Goal: Information Seeking & Learning: Learn about a topic

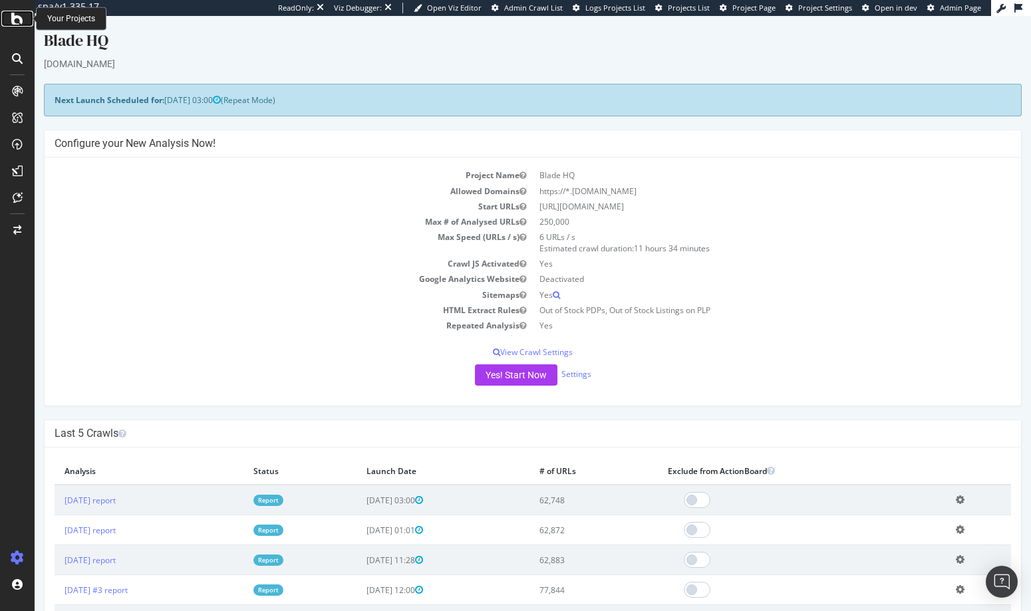
click at [19, 21] on icon at bounding box center [17, 19] width 12 height 16
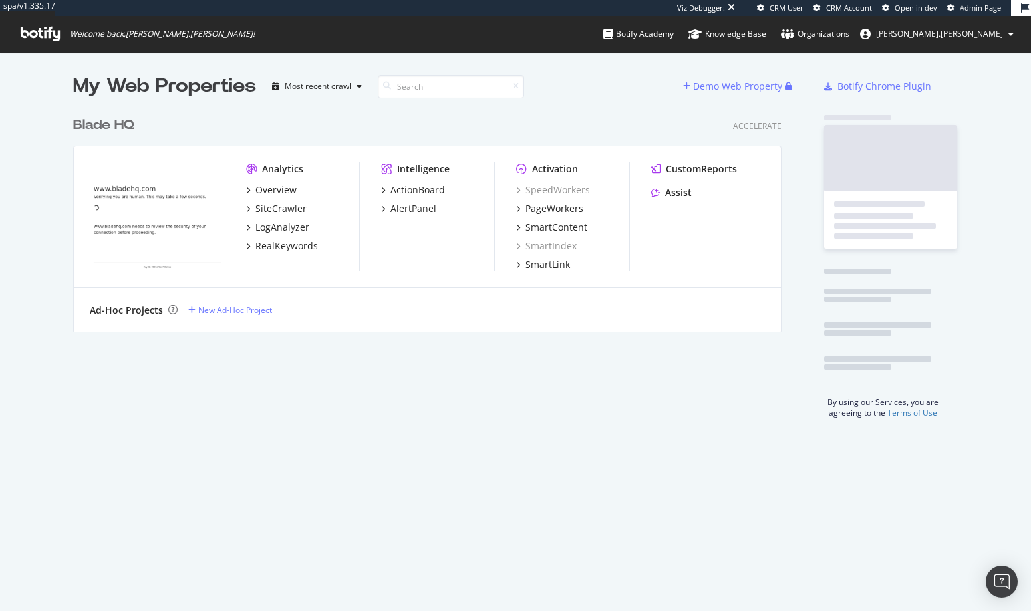
scroll to position [223, 709]
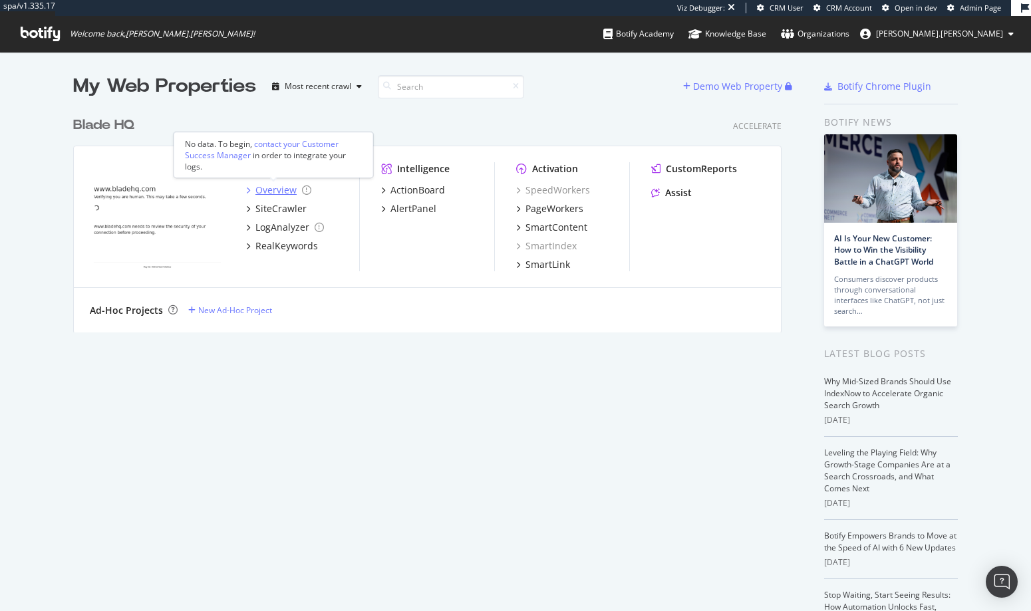
click at [261, 192] on div "Overview" at bounding box center [275, 190] width 41 height 13
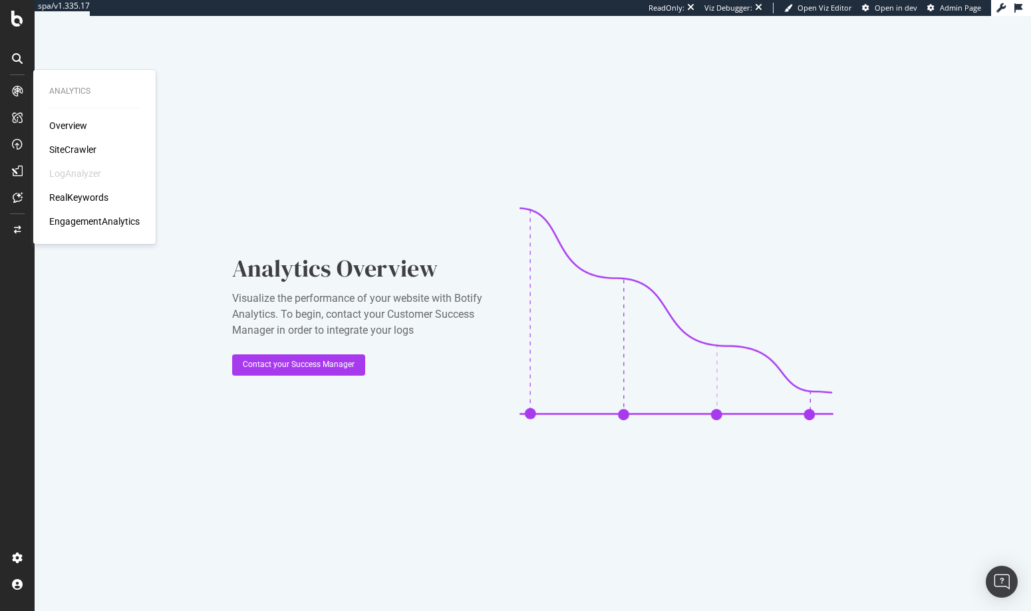
click at [80, 155] on div "SiteCrawler" at bounding box center [72, 149] width 47 height 13
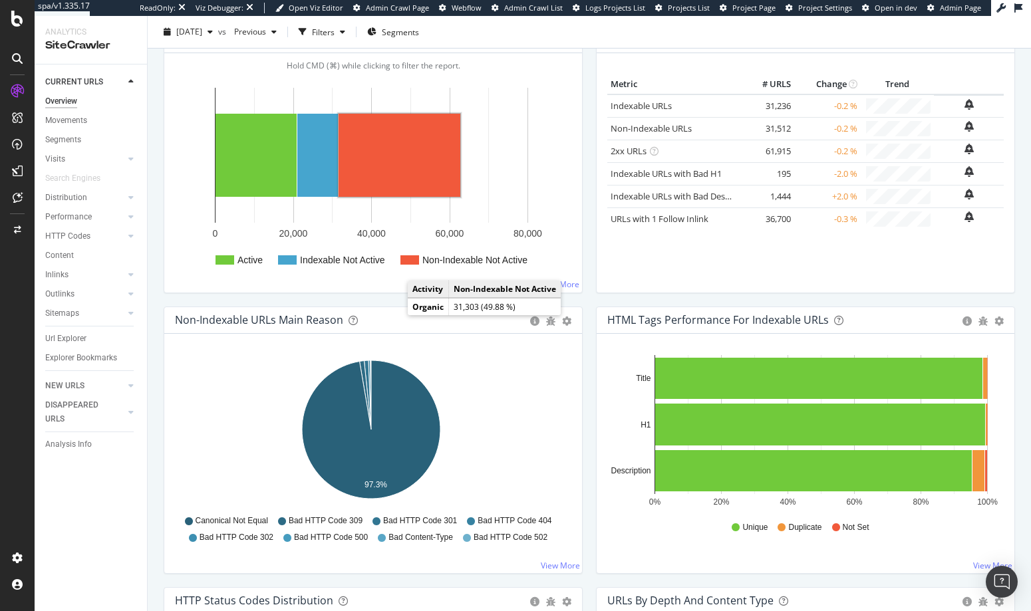
scroll to position [196, 0]
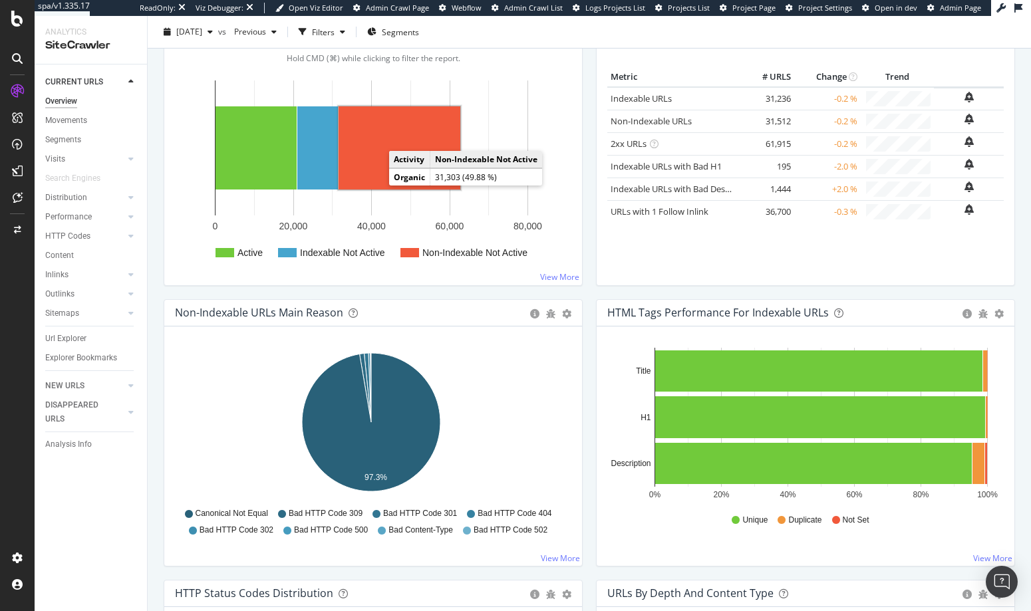
click at [375, 170] on rect "A chart." at bounding box center [400, 147] width 122 height 83
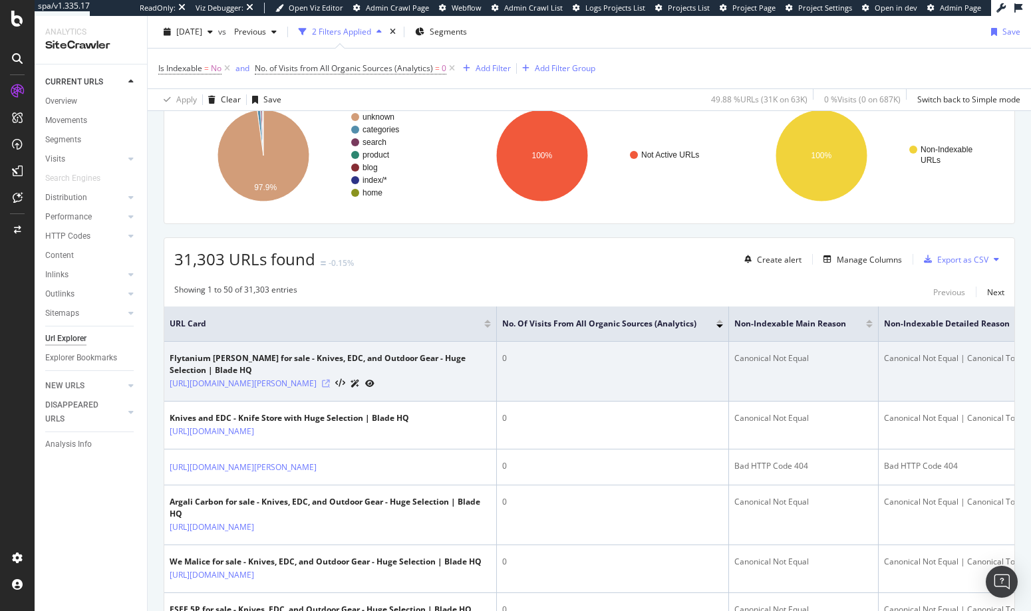
click at [330, 383] on icon at bounding box center [326, 384] width 8 height 8
click at [374, 382] on icon at bounding box center [369, 384] width 9 height 8
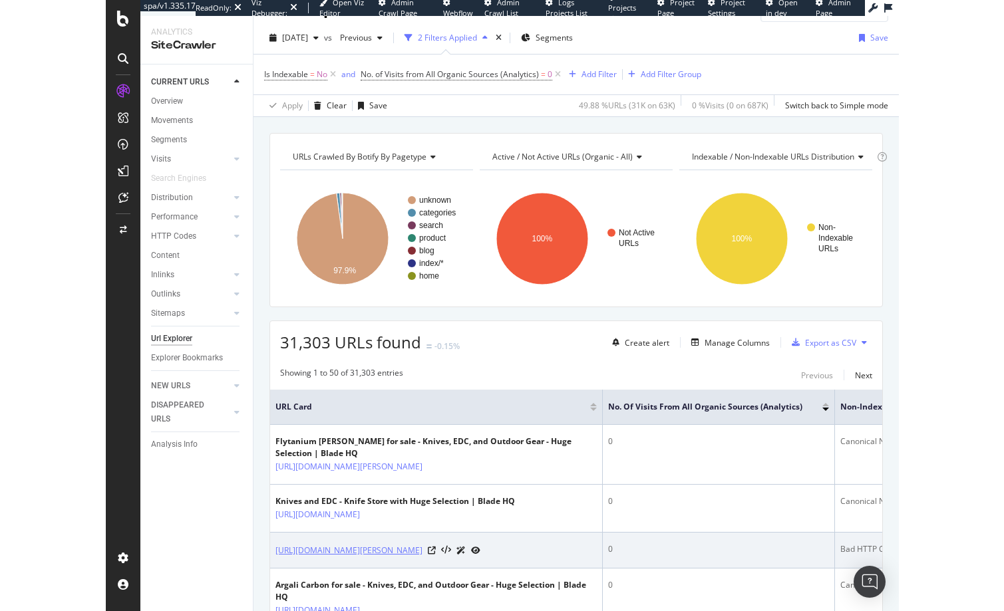
scroll to position [218, 0]
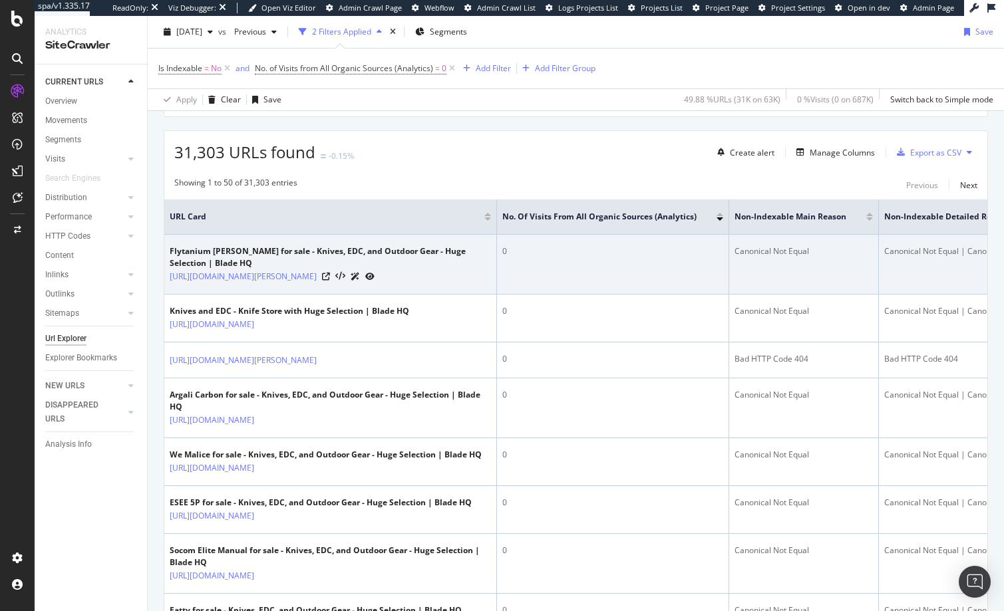
click at [374, 277] on icon at bounding box center [369, 277] width 9 height 8
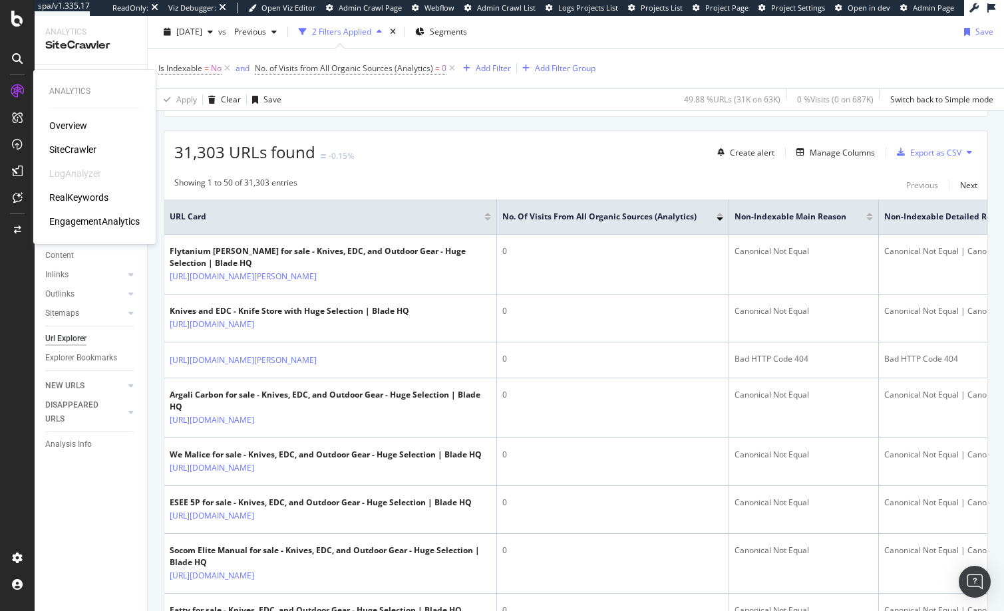
click at [65, 126] on div "Overview" at bounding box center [68, 125] width 38 height 13
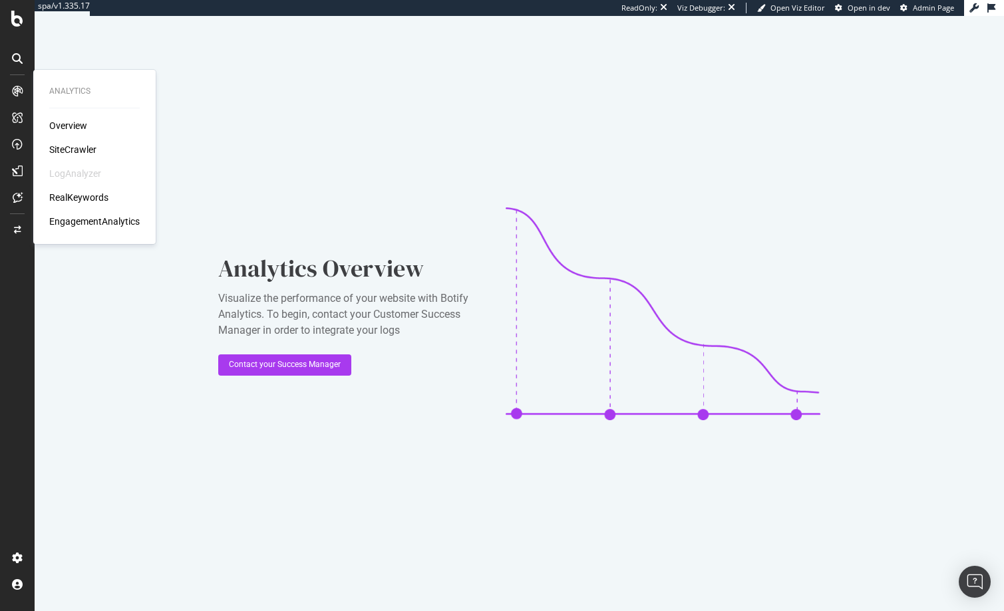
click at [59, 148] on div "SiteCrawler" at bounding box center [72, 149] width 47 height 13
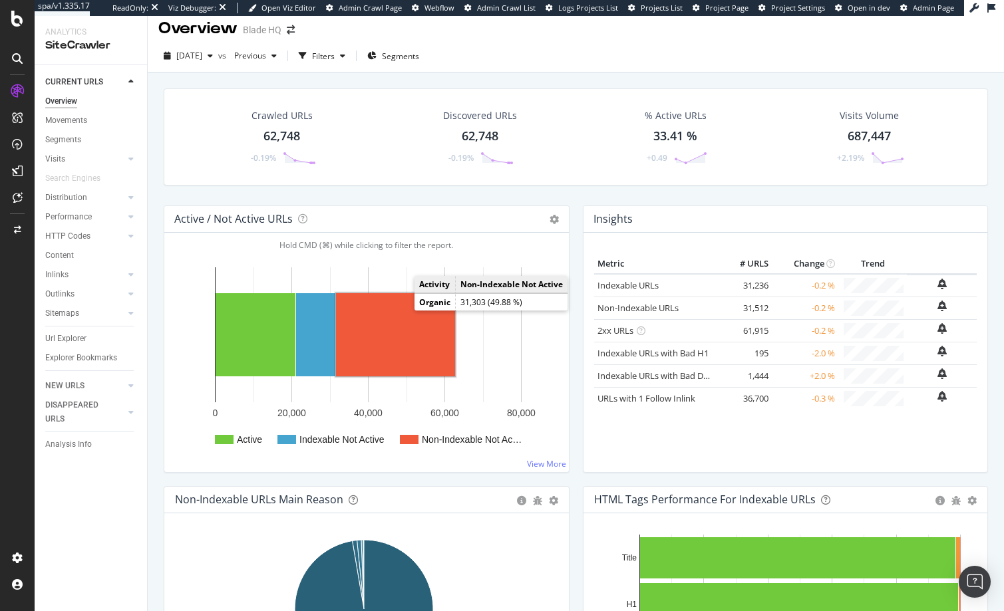
scroll to position [24, 0]
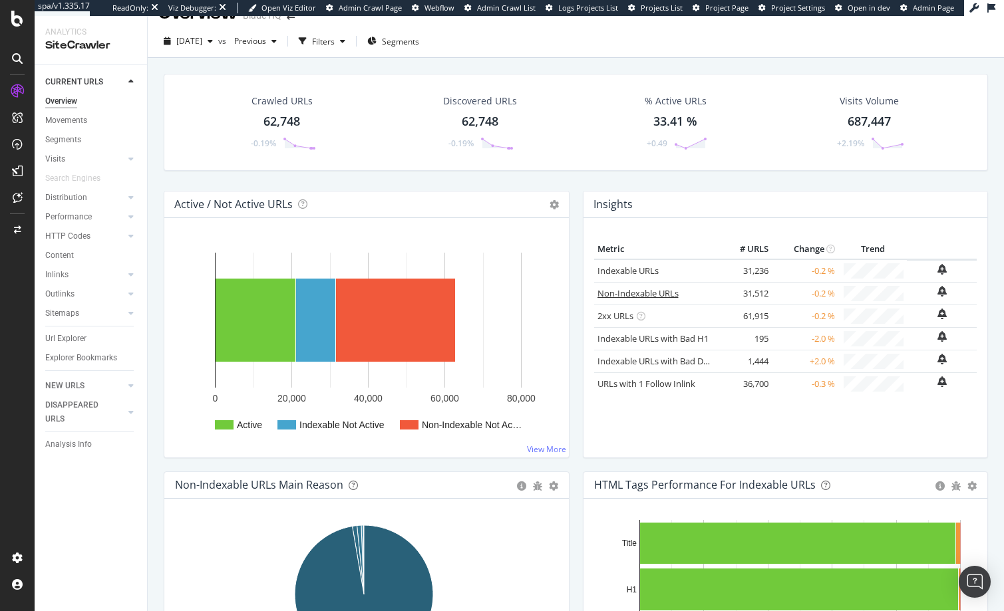
click at [616, 294] on link "Non-Indexable URLs" at bounding box center [637, 293] width 81 height 12
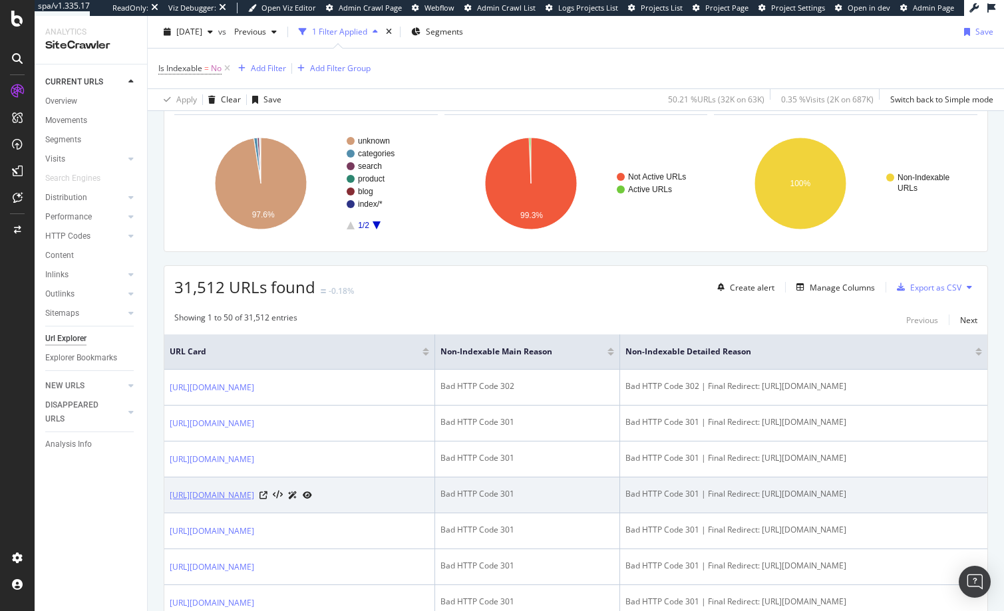
scroll to position [96, 0]
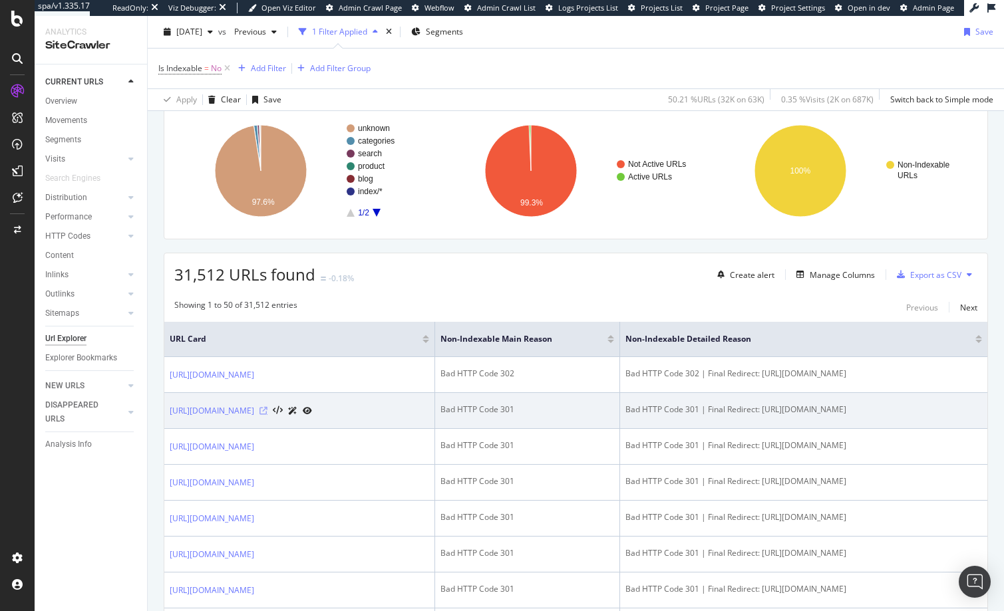
click at [267, 411] on icon at bounding box center [263, 411] width 8 height 8
click at [312, 409] on icon at bounding box center [307, 411] width 9 height 8
click at [312, 412] on icon at bounding box center [307, 411] width 9 height 8
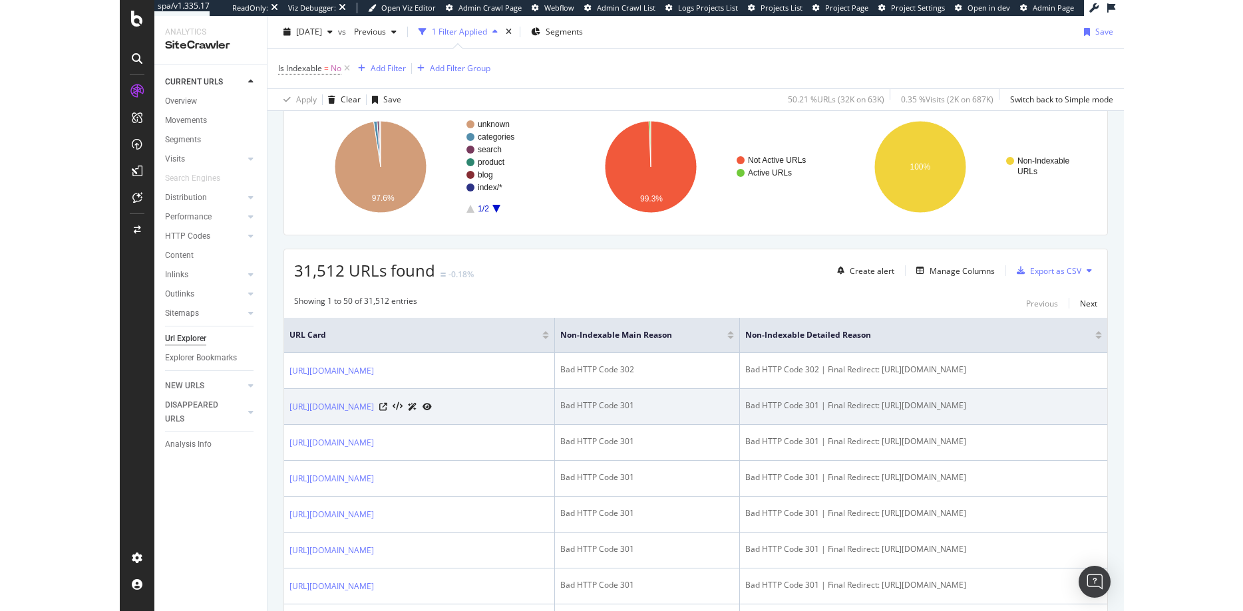
scroll to position [101, 0]
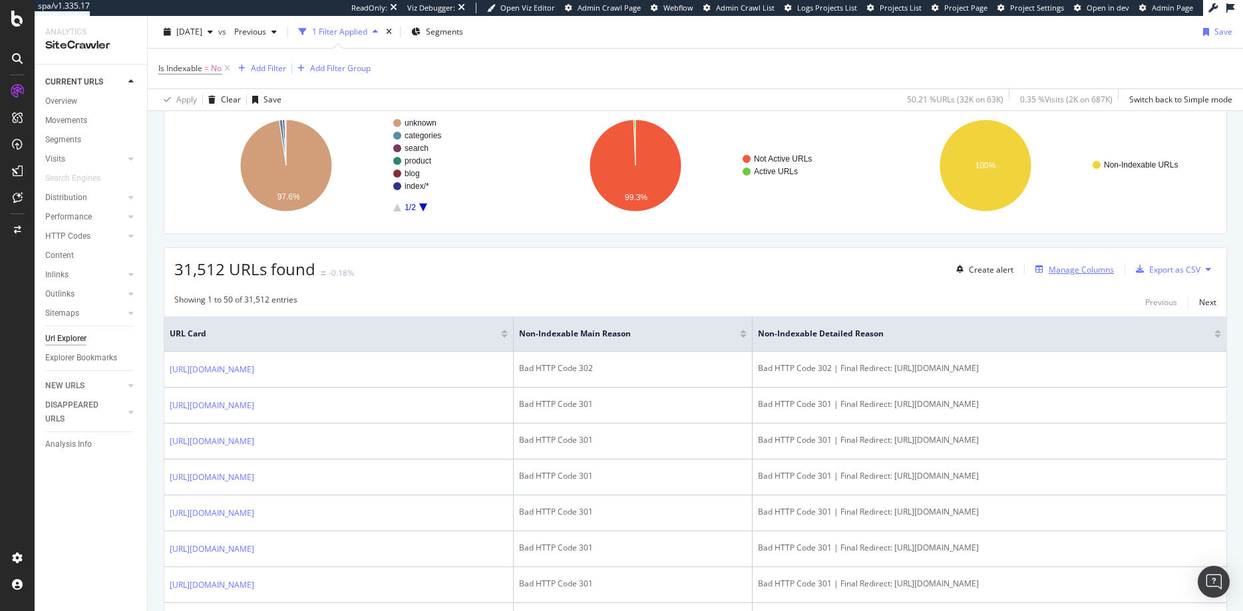
click at [859, 268] on div "Manage Columns" at bounding box center [1080, 269] width 65 height 11
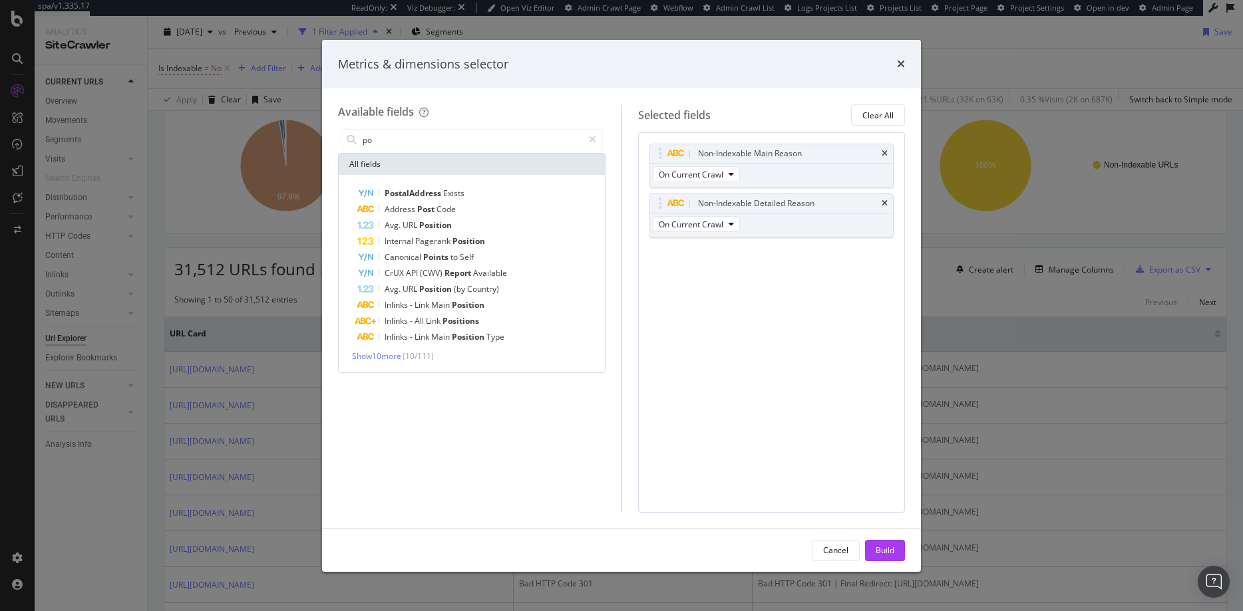
type input "p"
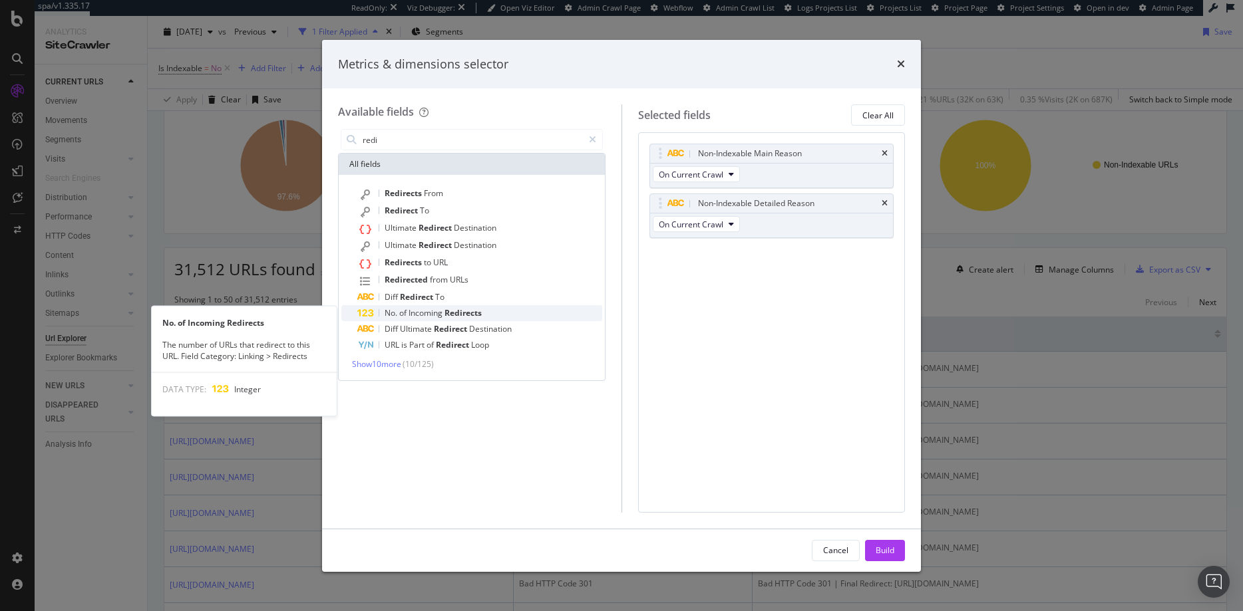
type input "redi"
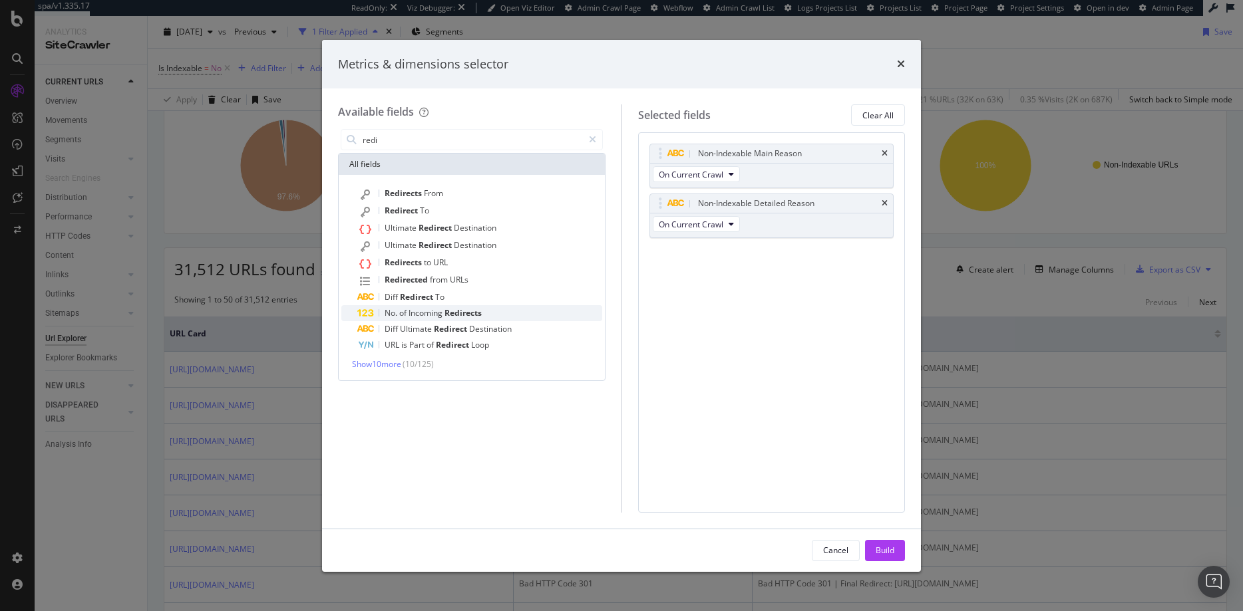
click at [436, 311] on span "Incoming" at bounding box center [426, 312] width 36 height 11
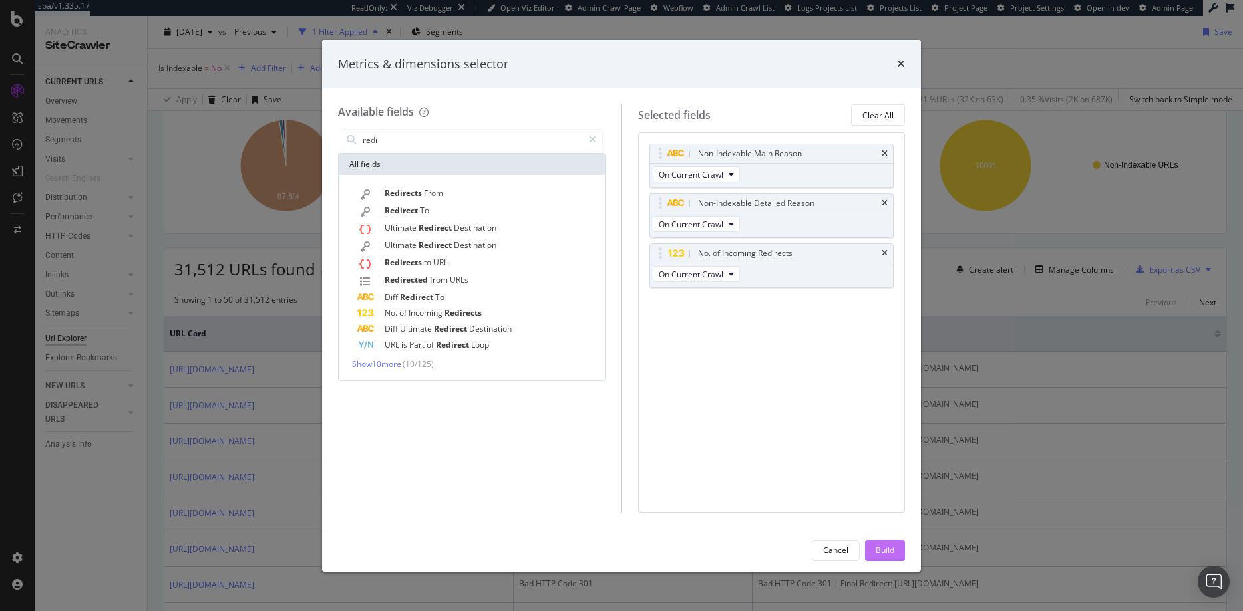
click at [859, 557] on div "Build" at bounding box center [884, 551] width 19 height 20
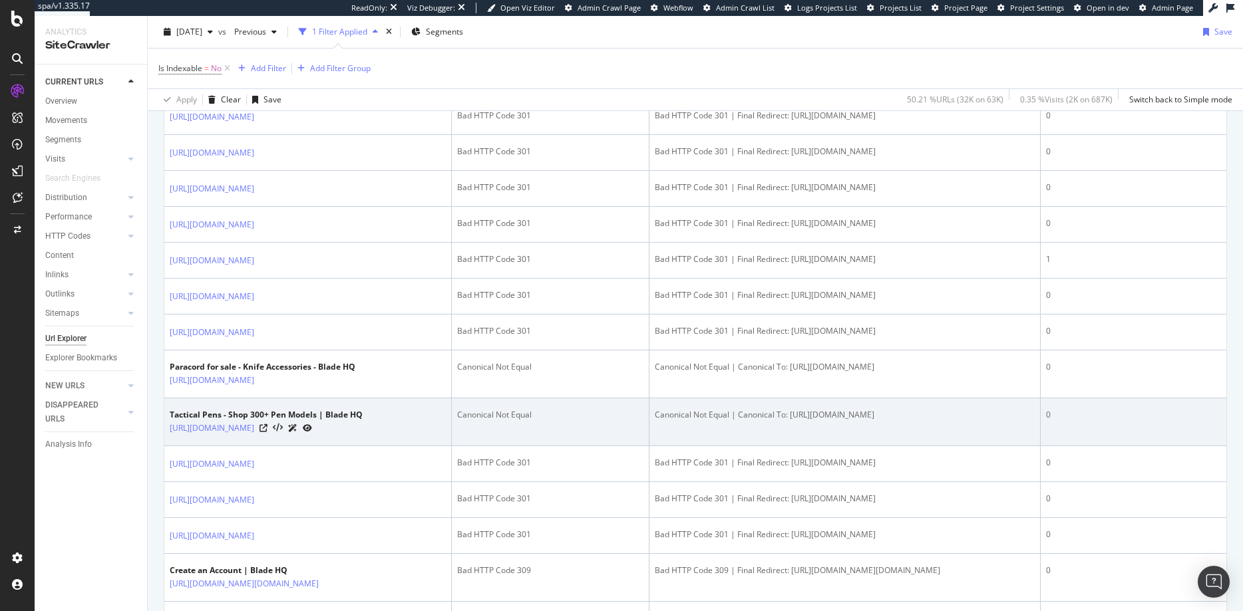
scroll to position [425, 0]
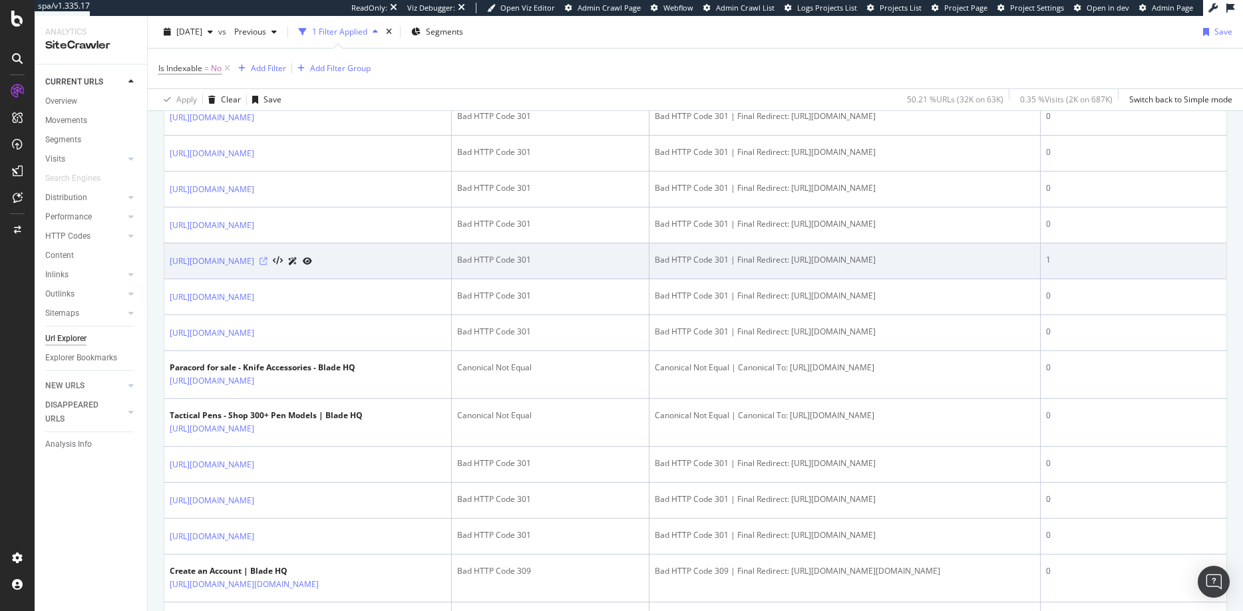
click at [267, 265] on icon at bounding box center [263, 261] width 8 height 8
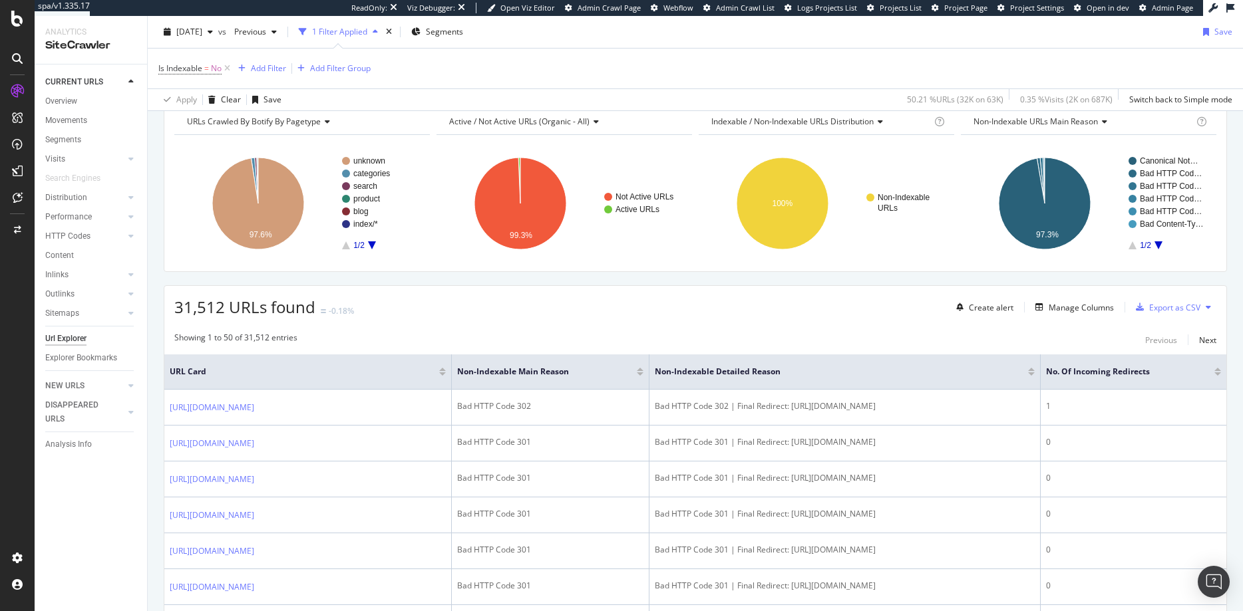
scroll to position [57, 0]
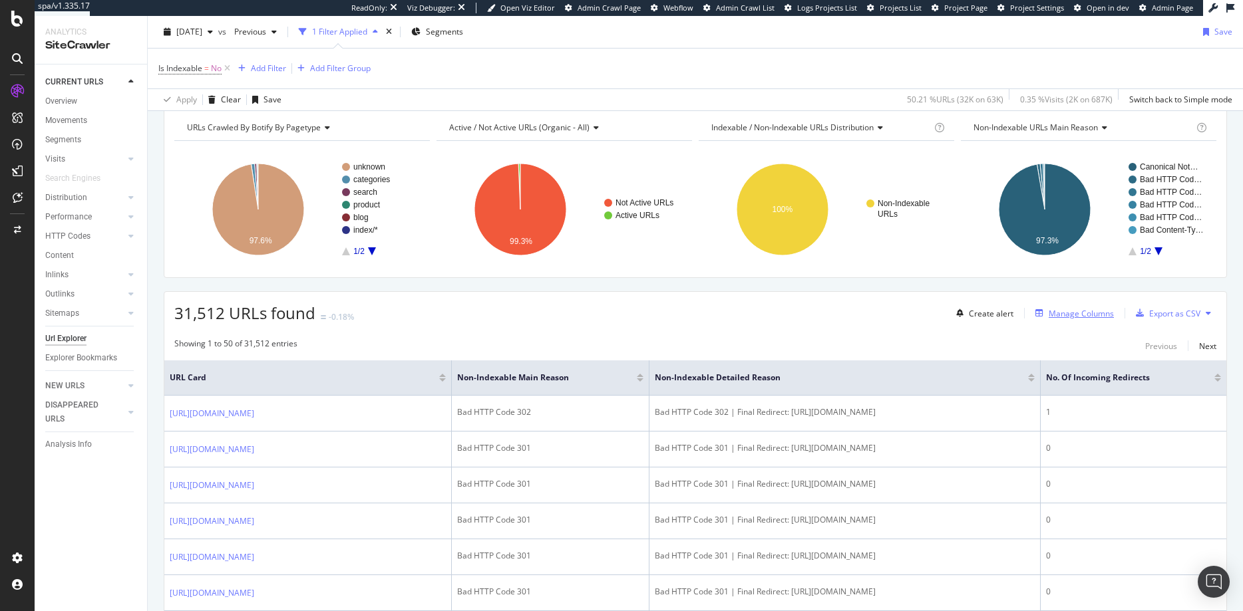
click at [859, 317] on div "Manage Columns" at bounding box center [1080, 313] width 65 height 11
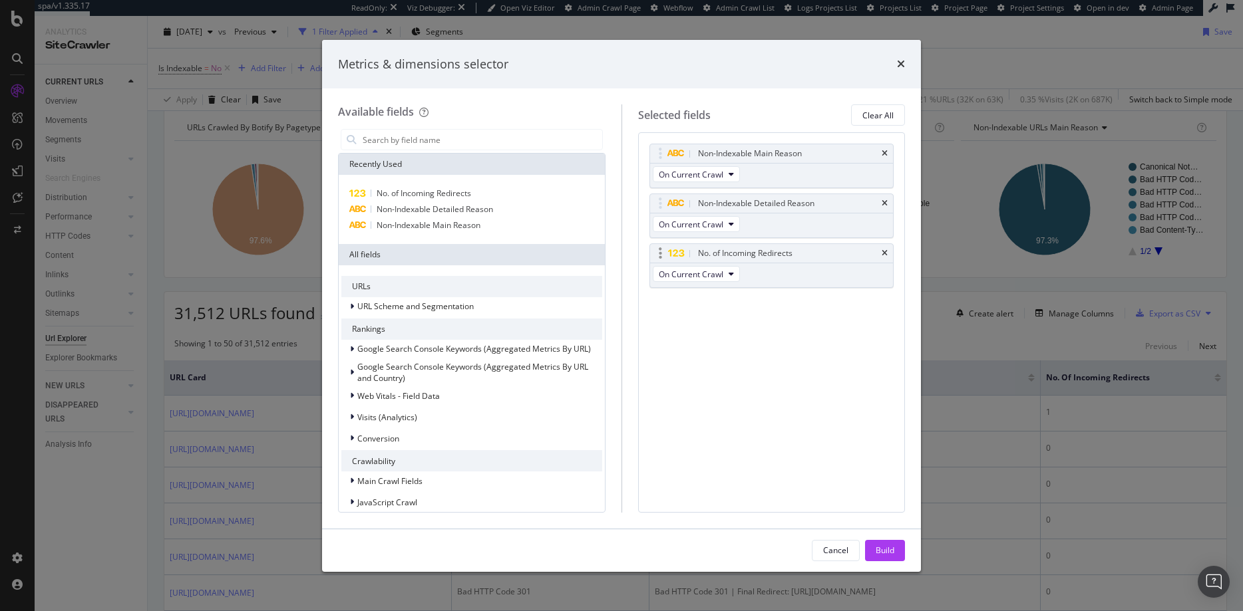
click at [859, 255] on div "No. of Incoming Redirects" at bounding box center [771, 253] width 243 height 19
click at [859, 253] on icon "times" at bounding box center [884, 253] width 6 height 8
click at [394, 153] on div "Recently Used No. of Incoming Redirects Non-Indexable Detailed Reason Non-Index…" at bounding box center [471, 332] width 267 height 359
click at [396, 147] on input "modal" at bounding box center [481, 140] width 241 height 20
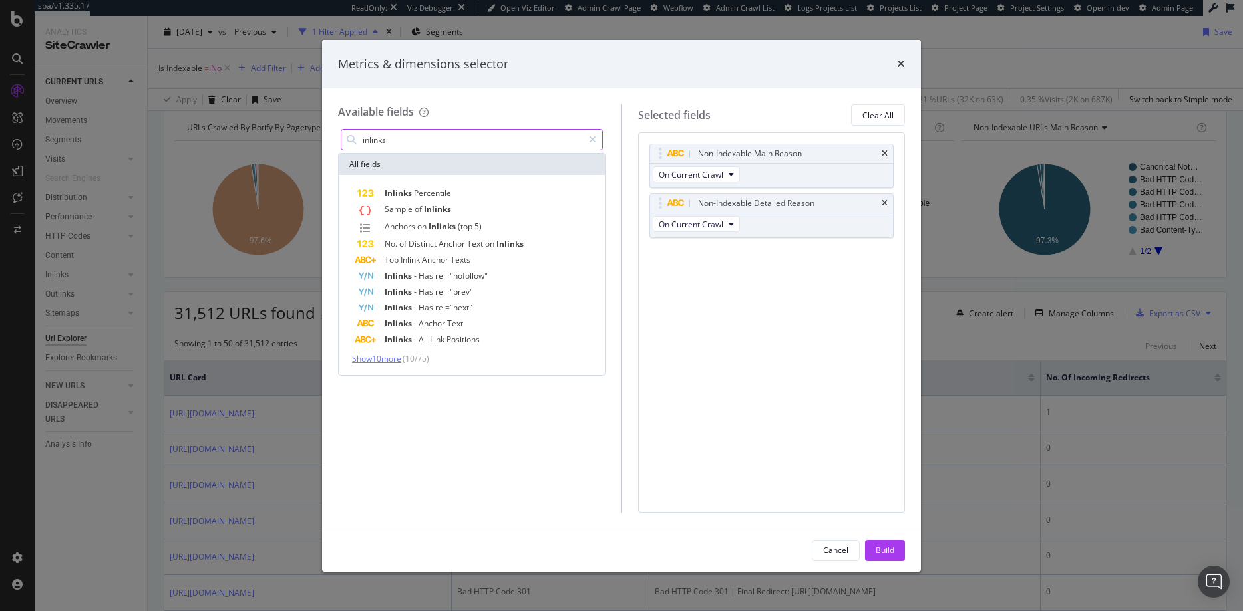
type input "inlinks"
click at [394, 357] on span "Show 10 more" at bounding box center [376, 358] width 49 height 11
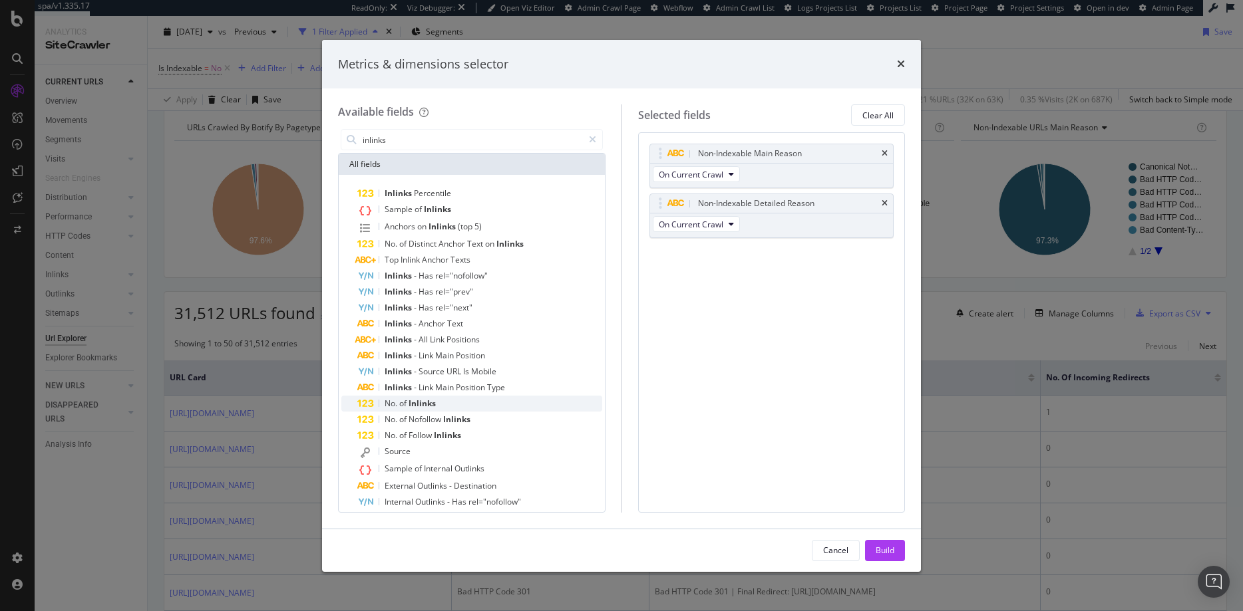
click at [434, 402] on span "Inlinks" at bounding box center [421, 403] width 27 height 11
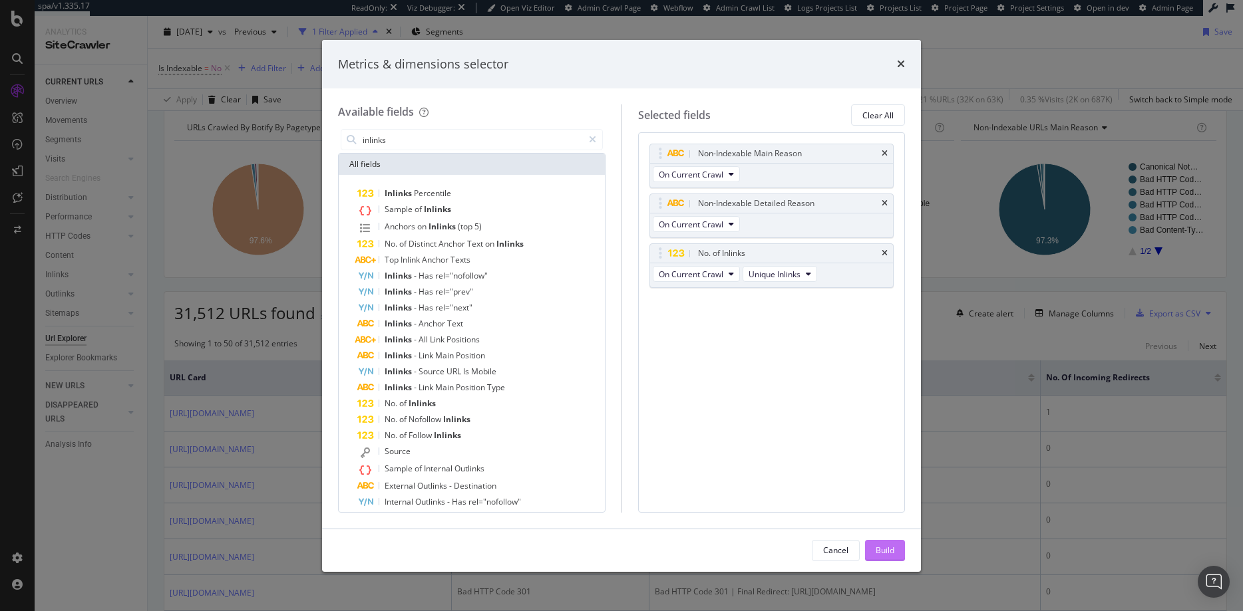
click at [859, 552] on div "Build" at bounding box center [884, 550] width 19 height 11
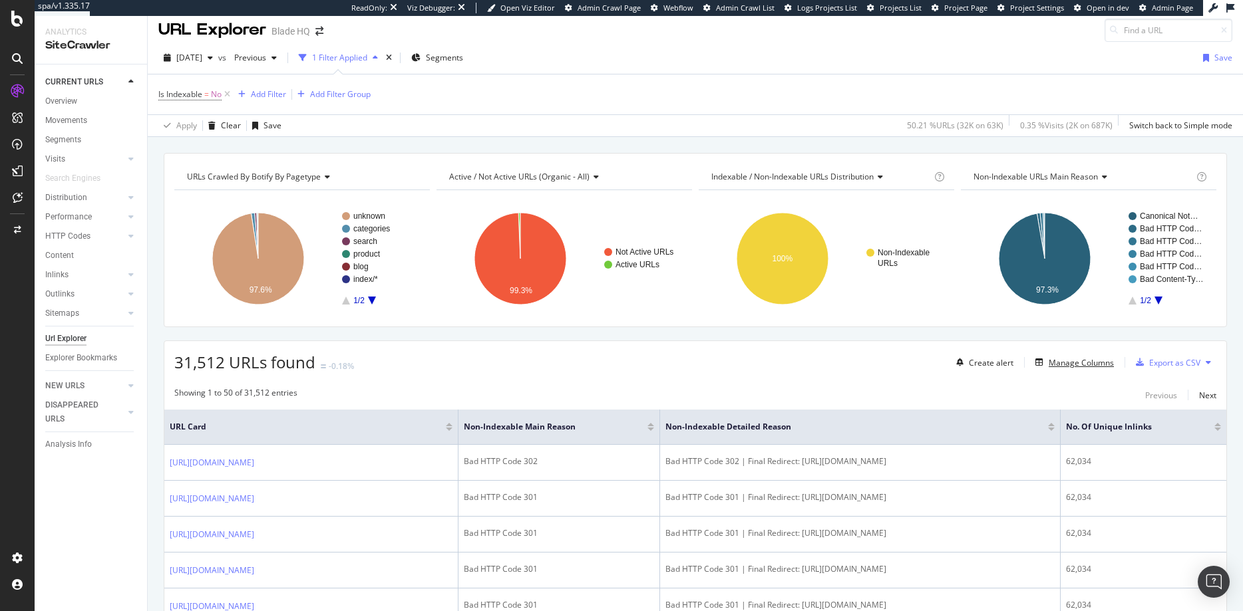
scroll to position [5, 0]
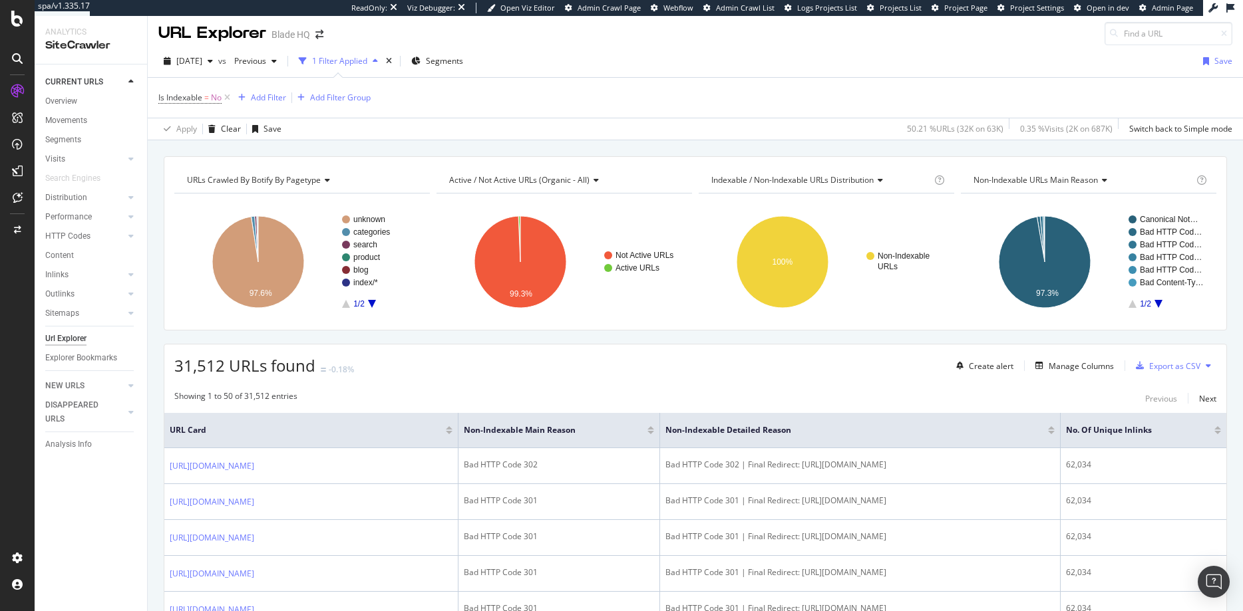
click at [859, 434] on div at bounding box center [1217, 432] width 7 height 3
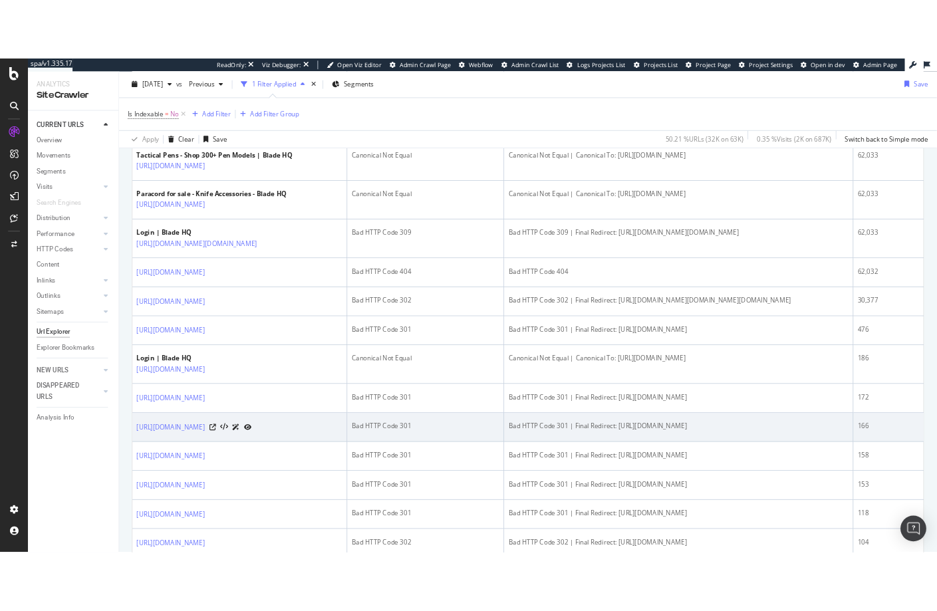
scroll to position [731, 0]
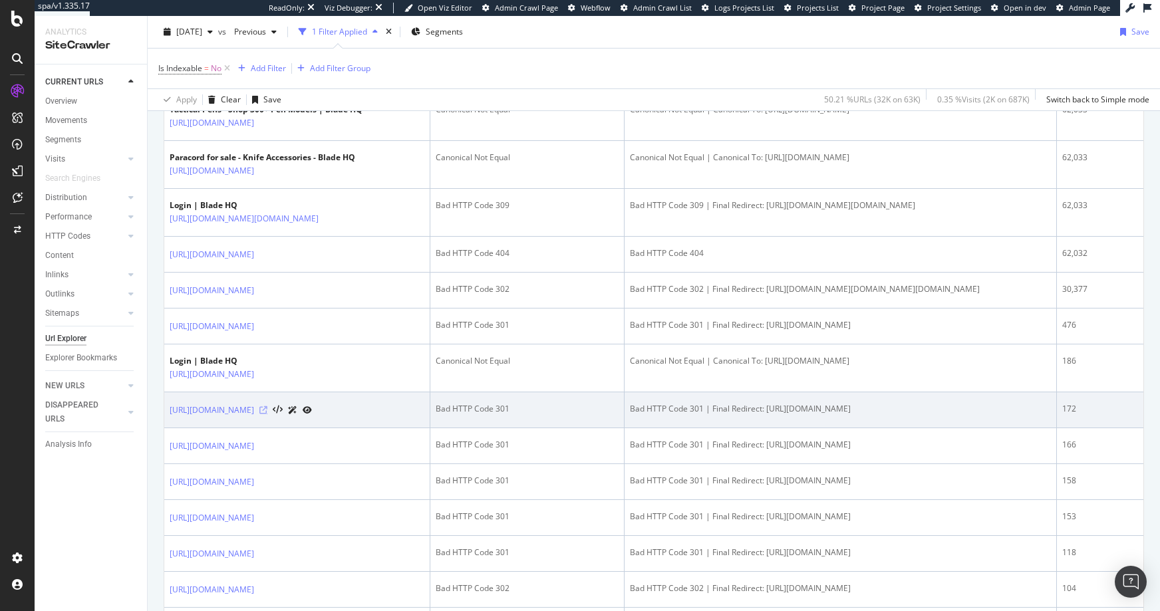
click at [267, 414] on icon at bounding box center [263, 410] width 8 height 8
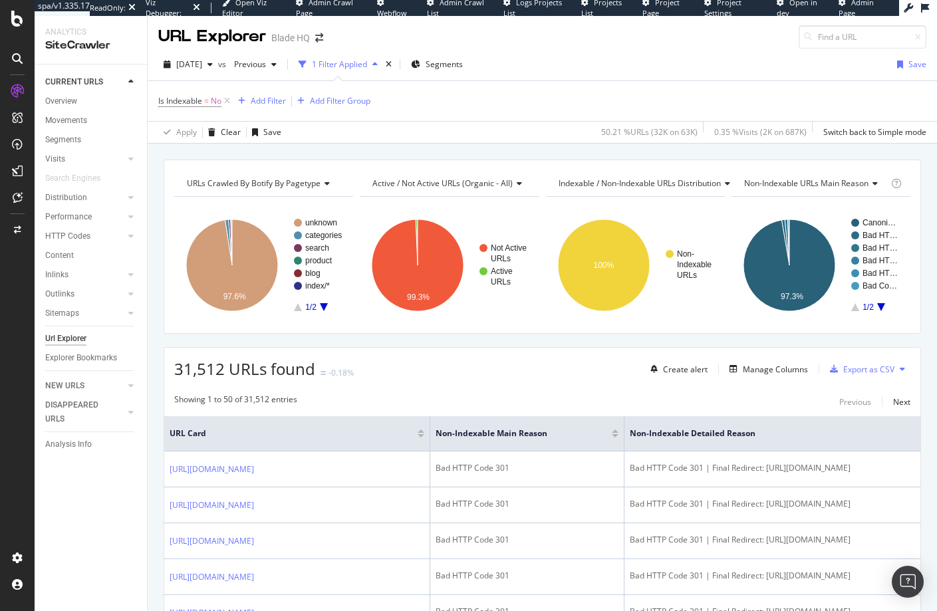
scroll to position [0, 0]
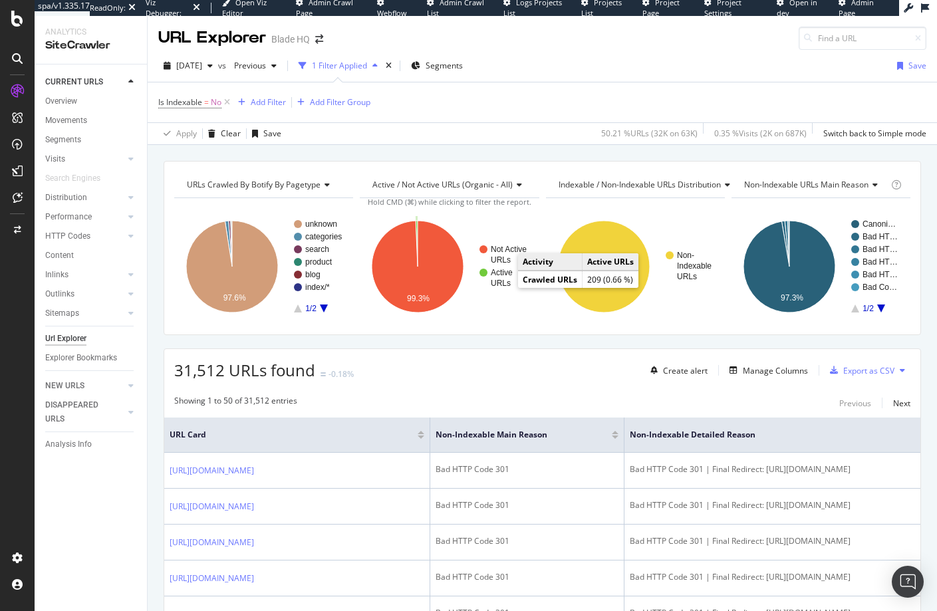
click at [494, 279] on text "URLs" at bounding box center [501, 283] width 20 height 9
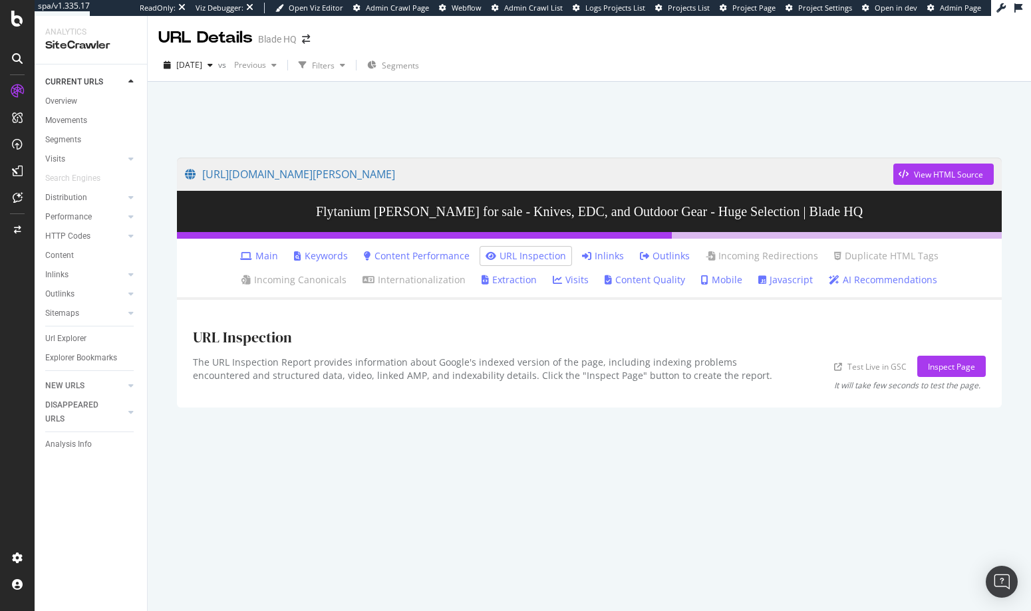
click at [240, 257] on link "Main" at bounding box center [259, 255] width 38 height 13
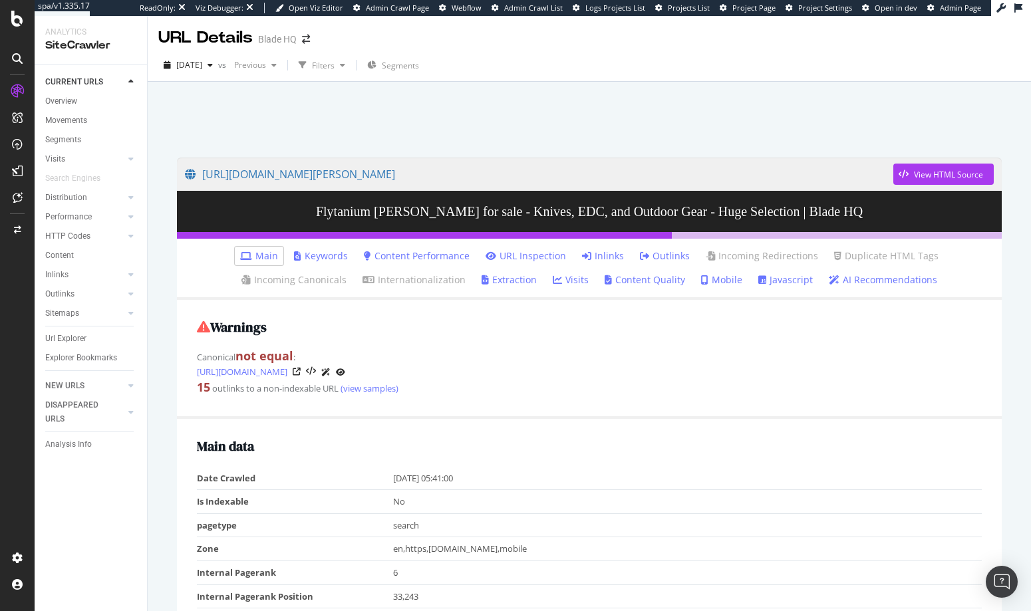
click at [582, 258] on icon at bounding box center [586, 255] width 9 height 9
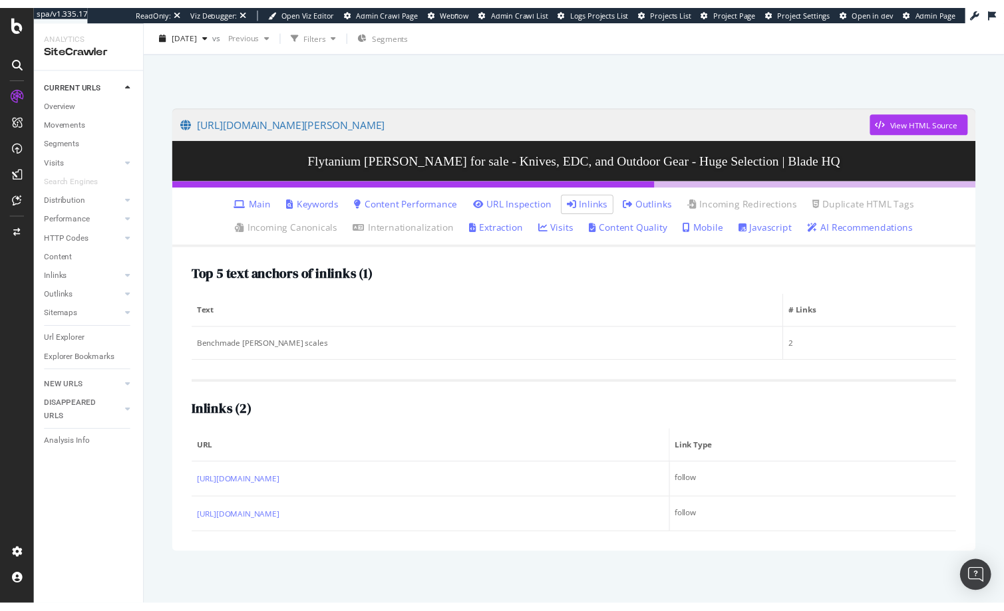
scroll to position [61, 0]
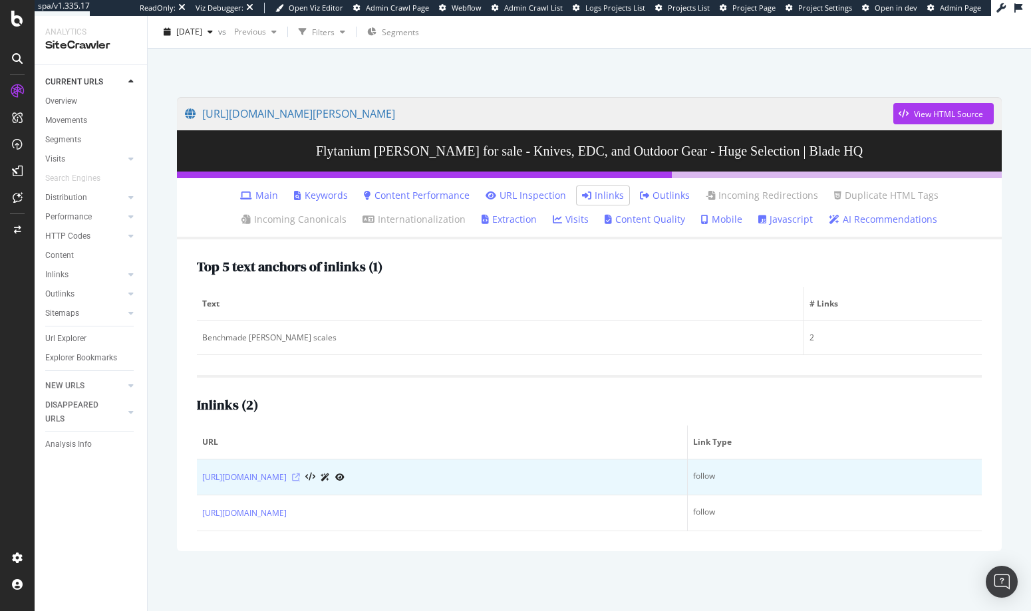
click at [300, 478] on icon at bounding box center [296, 478] width 8 height 8
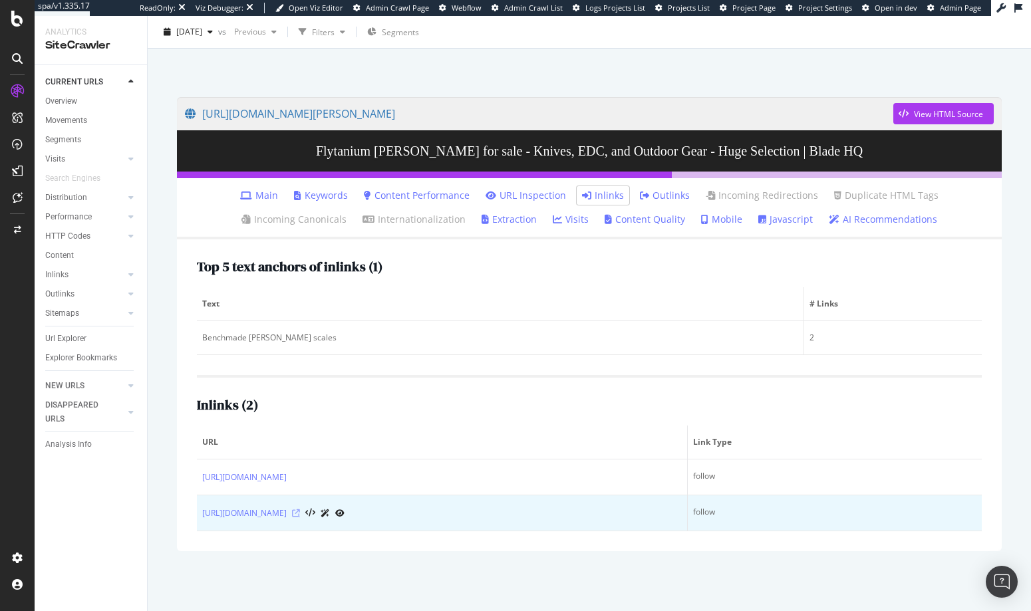
click at [300, 514] on icon at bounding box center [296, 514] width 8 height 8
click at [345, 514] on icon at bounding box center [339, 514] width 9 height 8
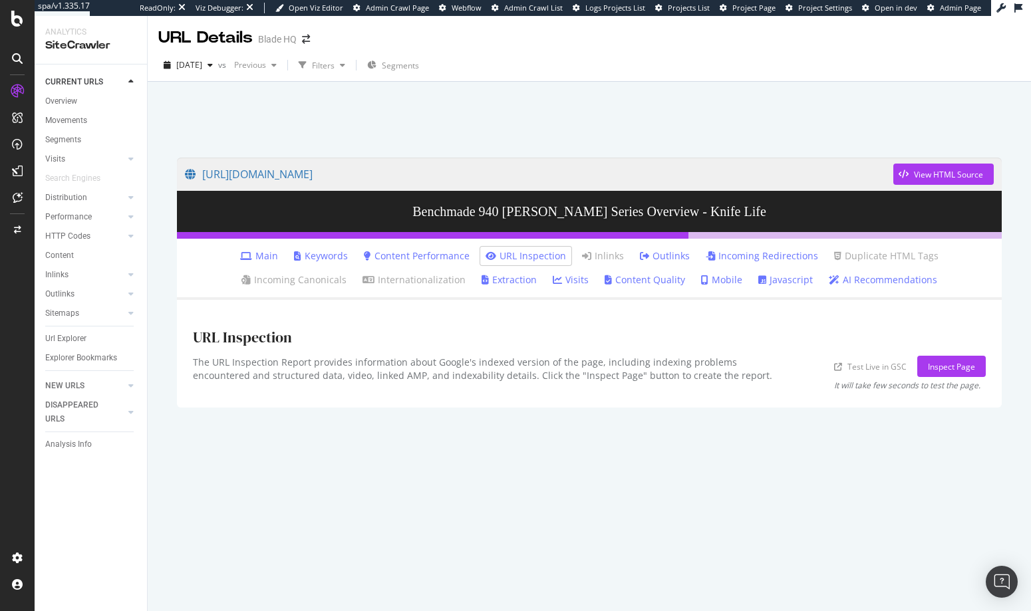
click at [240, 254] on link "Main" at bounding box center [259, 255] width 38 height 13
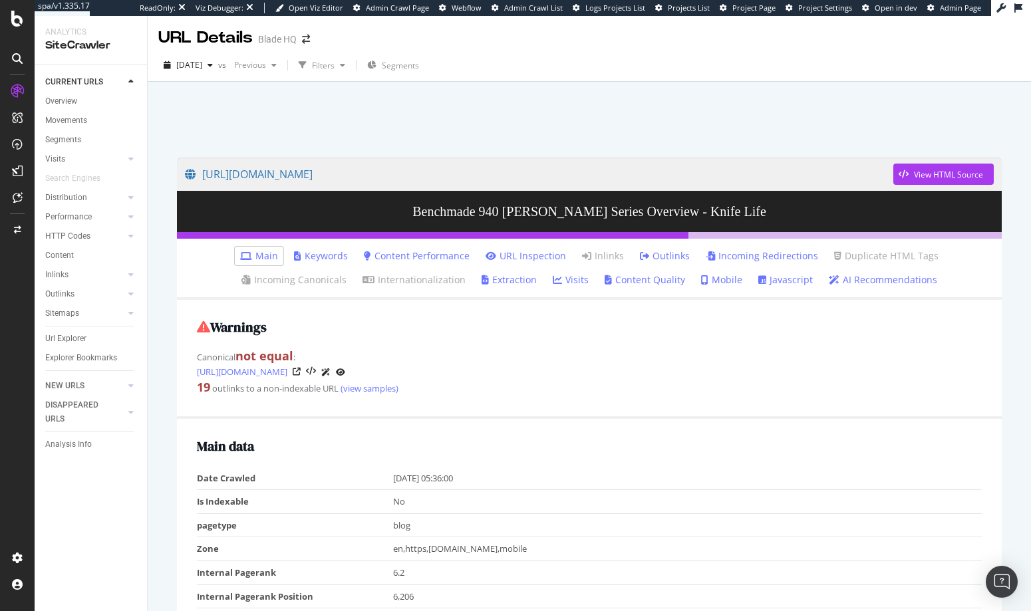
click at [739, 249] on li "Incoming Redirections" at bounding box center [761, 256] width 123 height 19
click at [736, 255] on link "Incoming Redirections" at bounding box center [762, 255] width 112 height 13
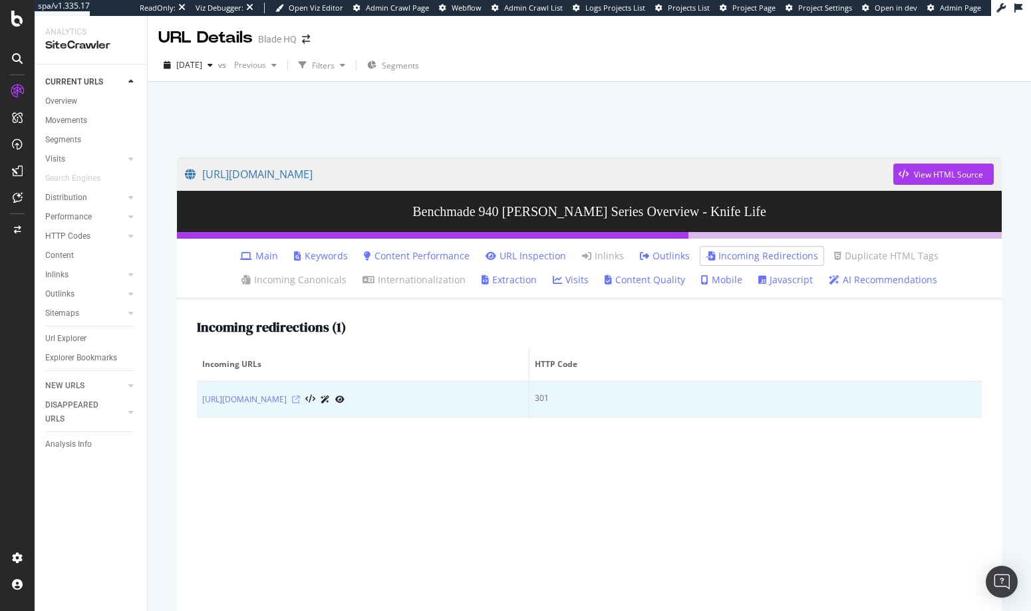
click at [300, 400] on icon at bounding box center [296, 400] width 8 height 8
click at [417, 401] on div "https://bladehq.com/blog/benchmade-940-series-review/" at bounding box center [362, 399] width 321 height 14
click at [300, 400] on icon at bounding box center [296, 400] width 8 height 8
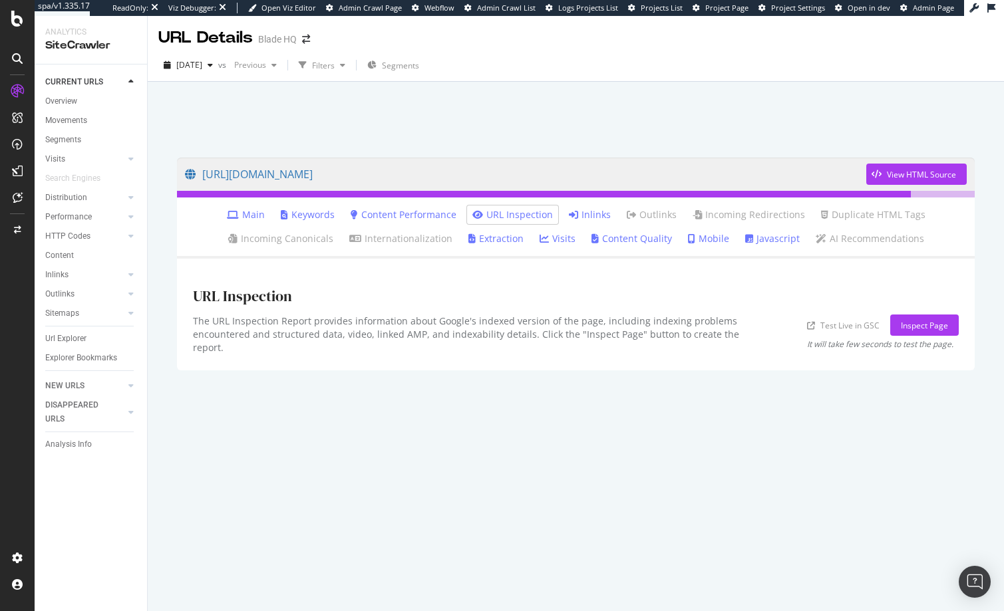
click at [583, 217] on link "Inlinks" at bounding box center [590, 214] width 42 height 13
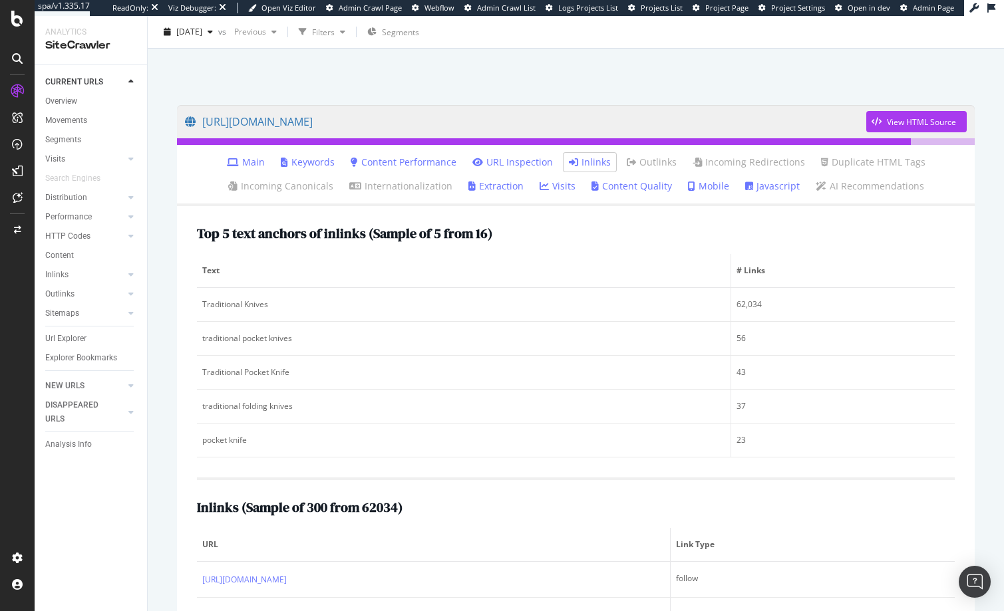
scroll to position [336, 0]
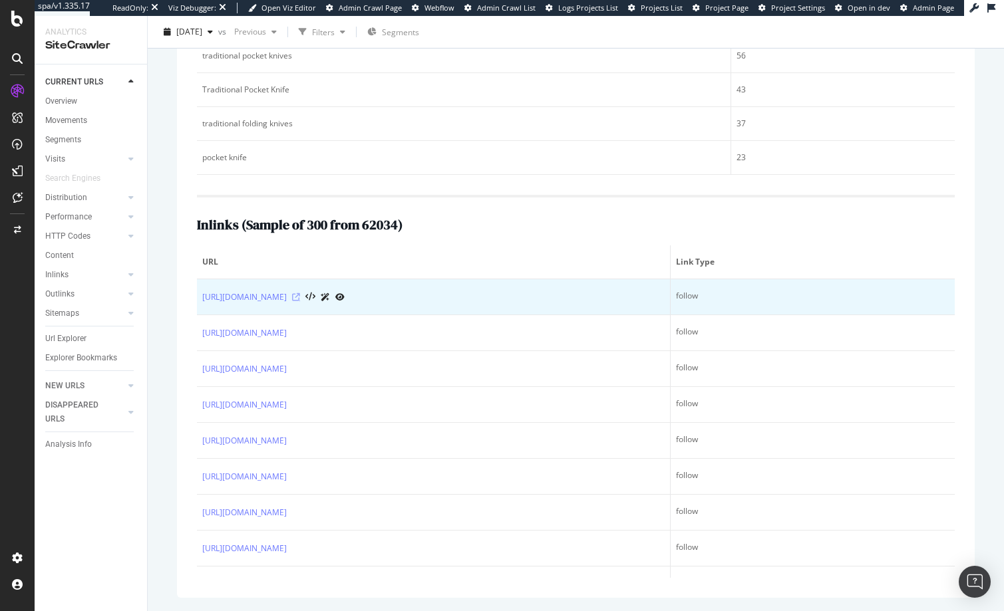
click at [300, 297] on icon at bounding box center [296, 297] width 8 height 8
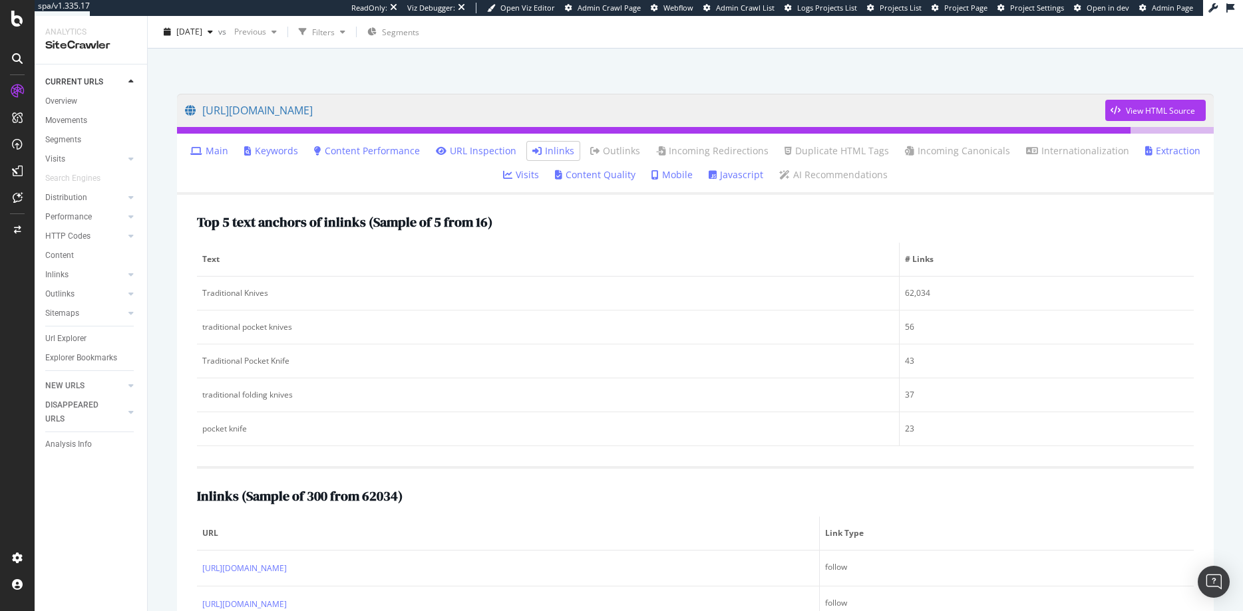
scroll to position [0, 0]
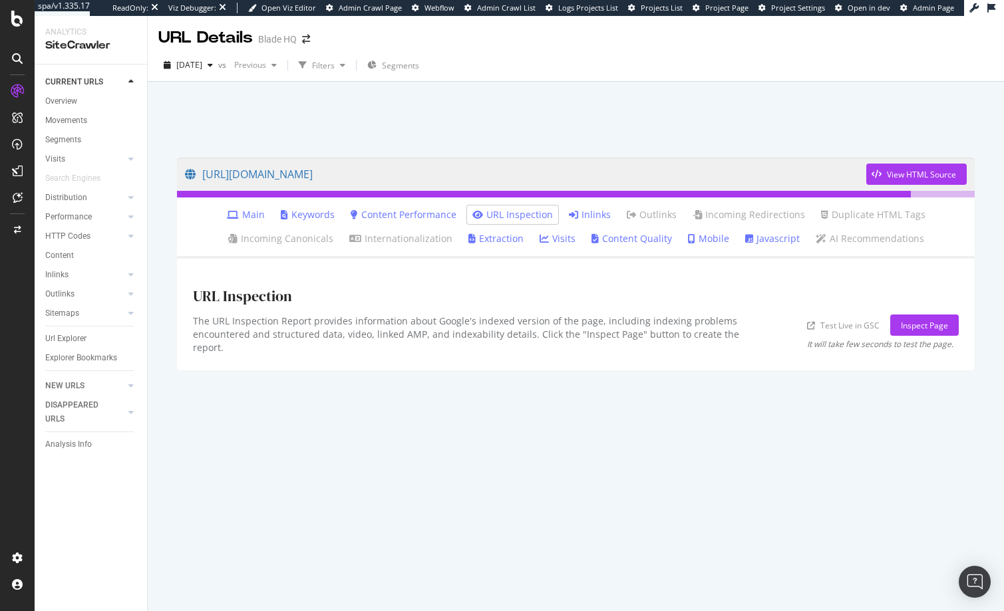
click at [589, 218] on link "Inlinks" at bounding box center [590, 214] width 42 height 13
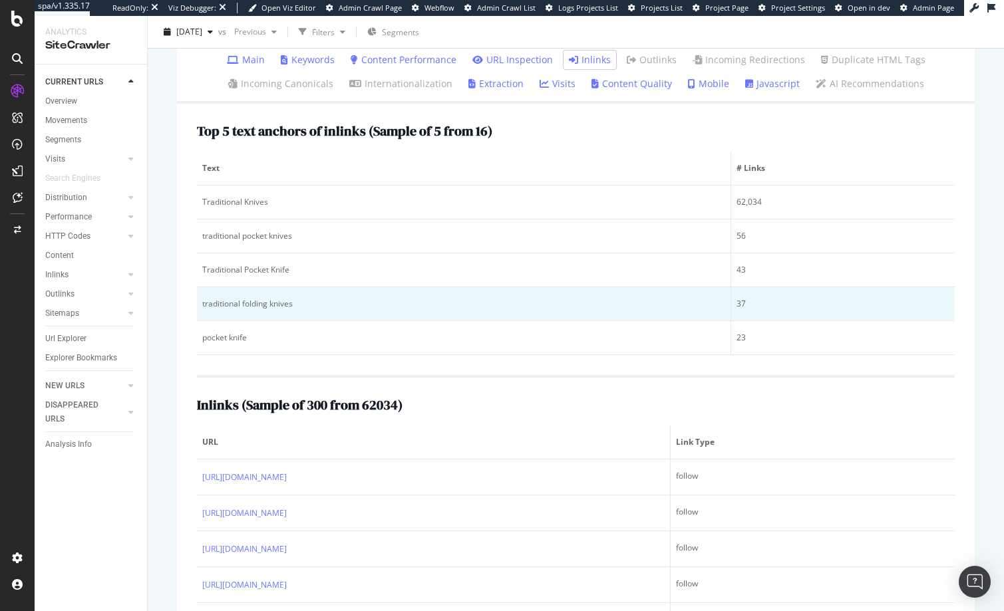
scroll to position [156, 0]
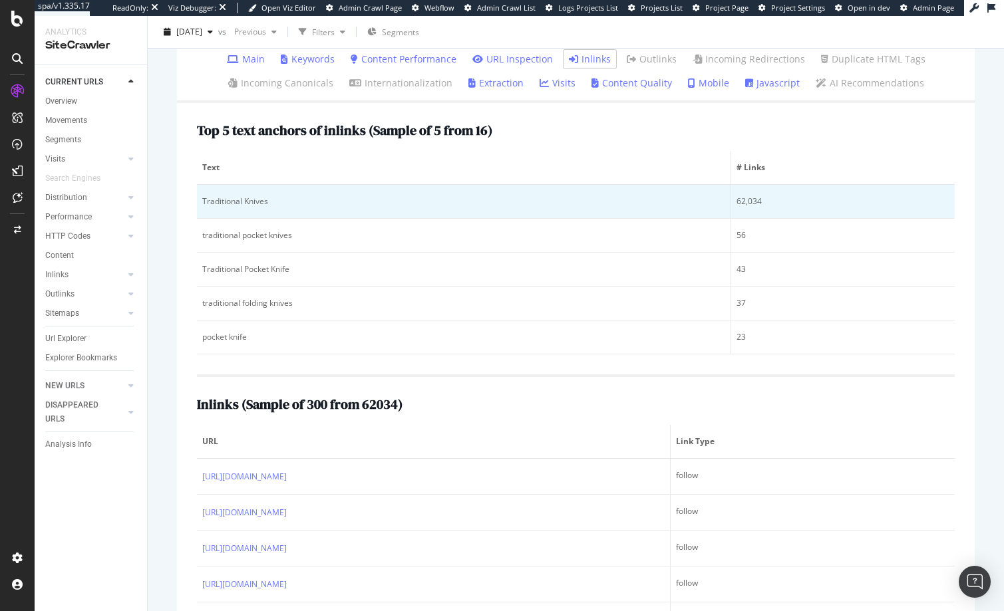
click at [253, 202] on div "Traditional Knives" at bounding box center [463, 202] width 523 height 12
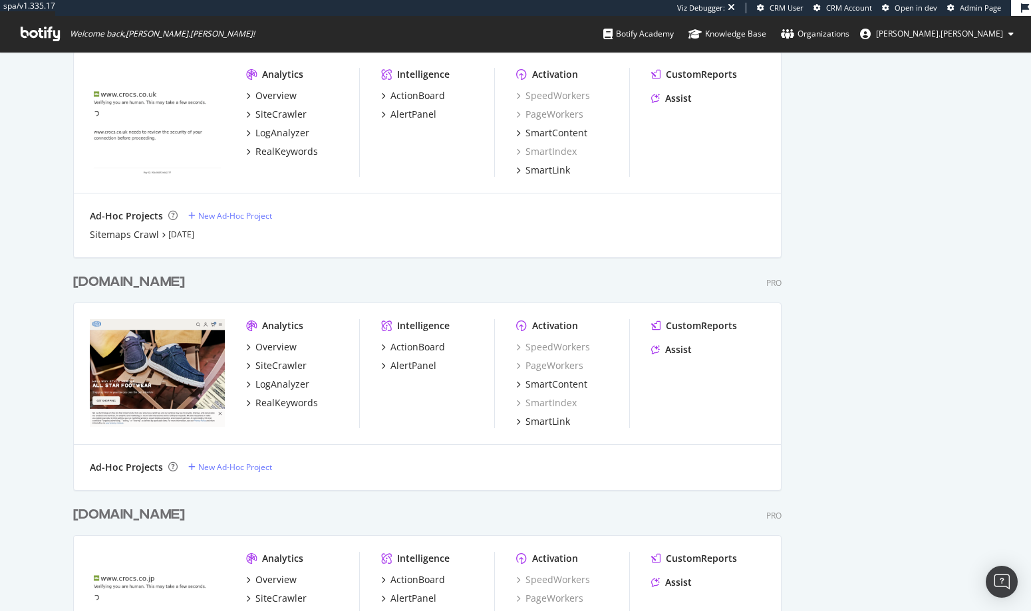
click at [899, 263] on div "Organization Settings Owners [EMAIL_ADDRESS][DOMAIN_NAME] Teams SEO Team [EMAIL…" at bounding box center [883, 217] width 150 height 6103
click at [110, 280] on div "[DOMAIN_NAME]" at bounding box center [129, 282] width 112 height 19
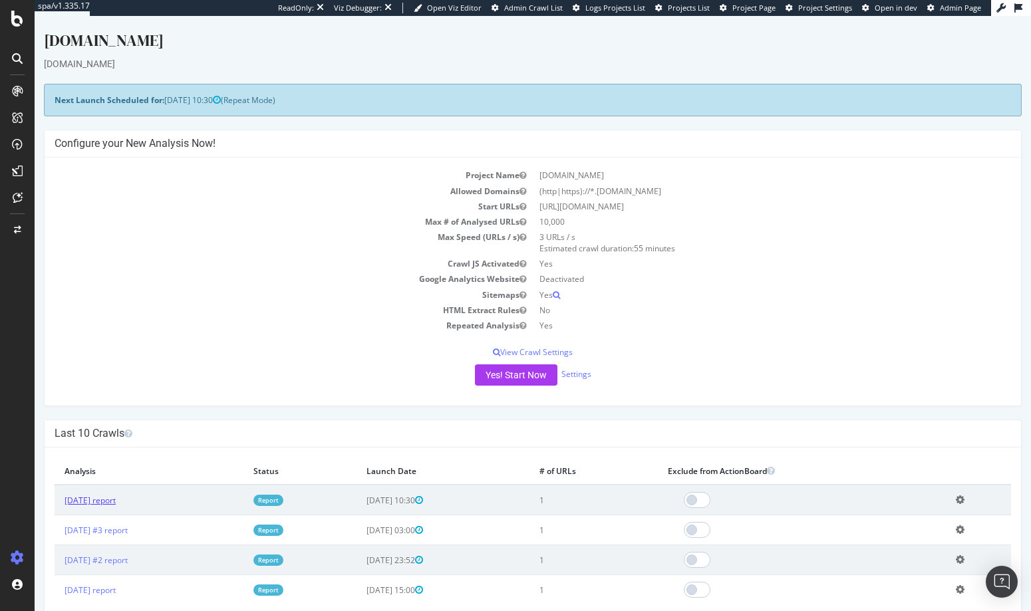
click at [116, 498] on link "[DATE] report" at bounding box center [90, 500] width 51 height 11
